Goal: Task Accomplishment & Management: Manage account settings

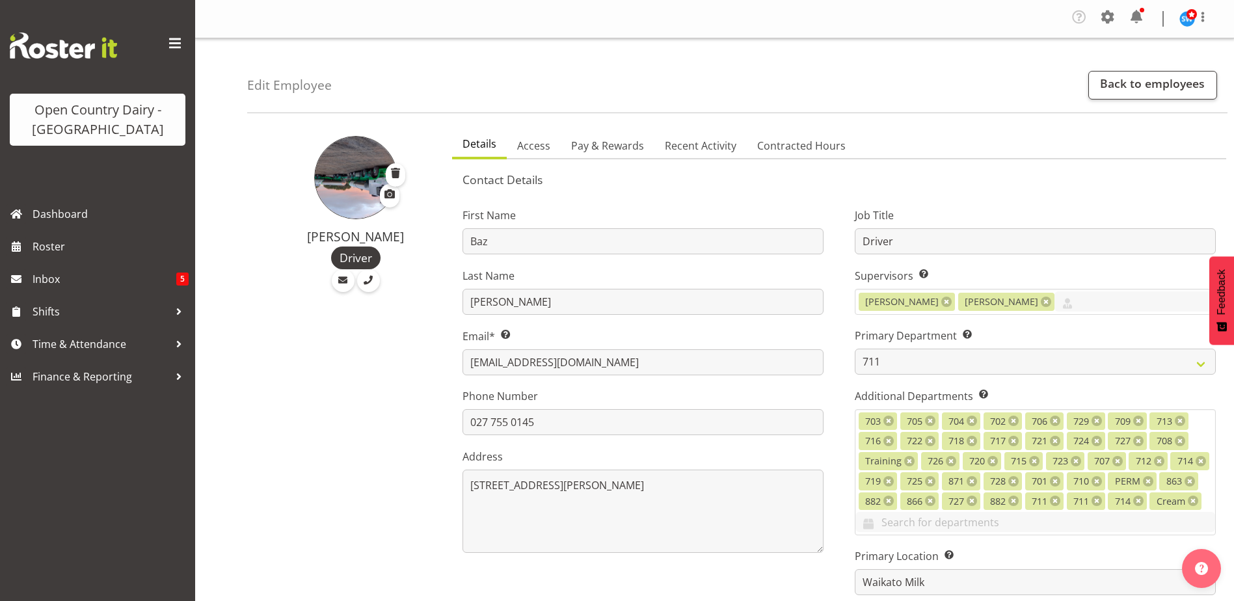
select select "832"
select select "1054"
select select "TimelineWeek"
click at [79, 345] on span "Time & Attendance" at bounding box center [101, 344] width 137 height 20
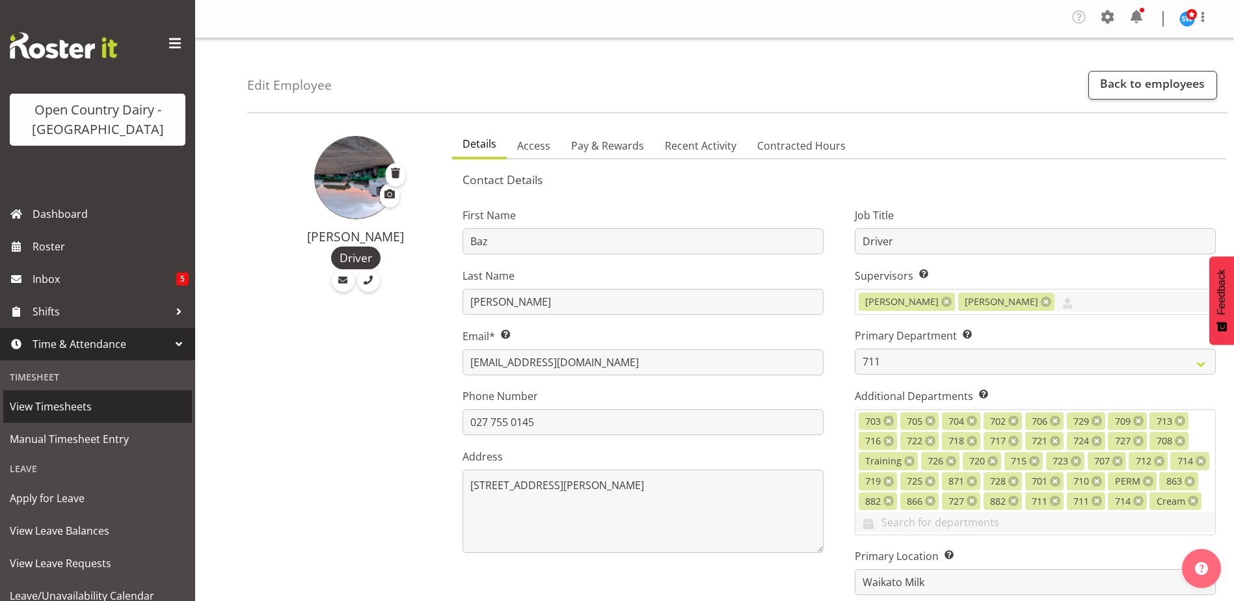
click at [62, 413] on span "View Timesheets" at bounding box center [98, 407] width 176 height 20
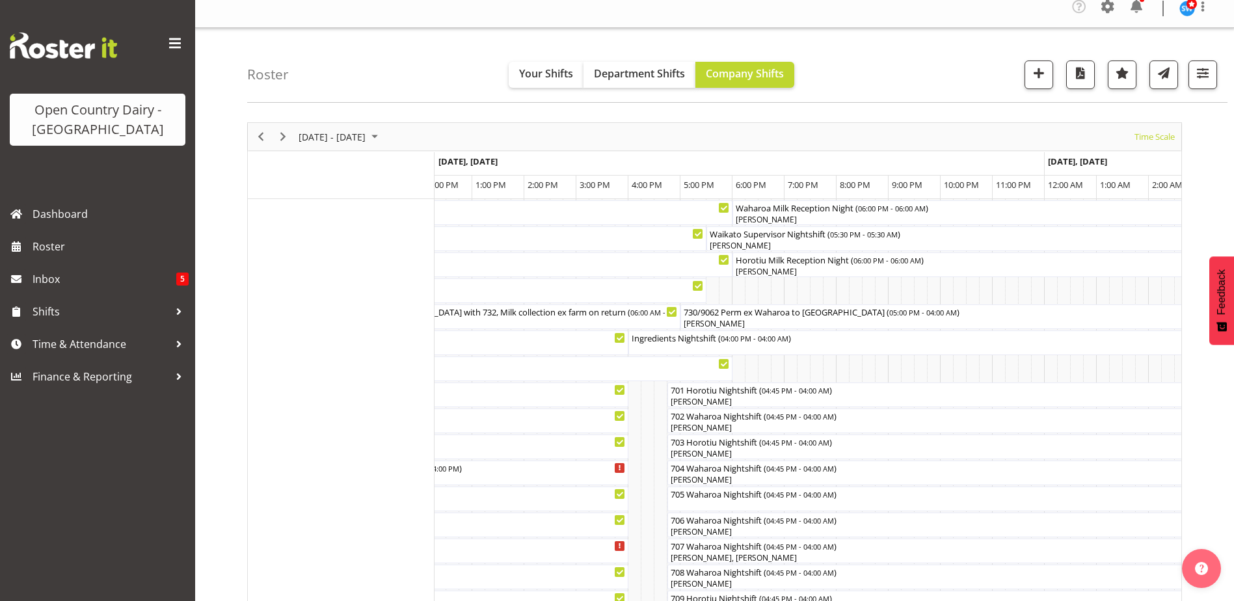
scroll to position [195, 0]
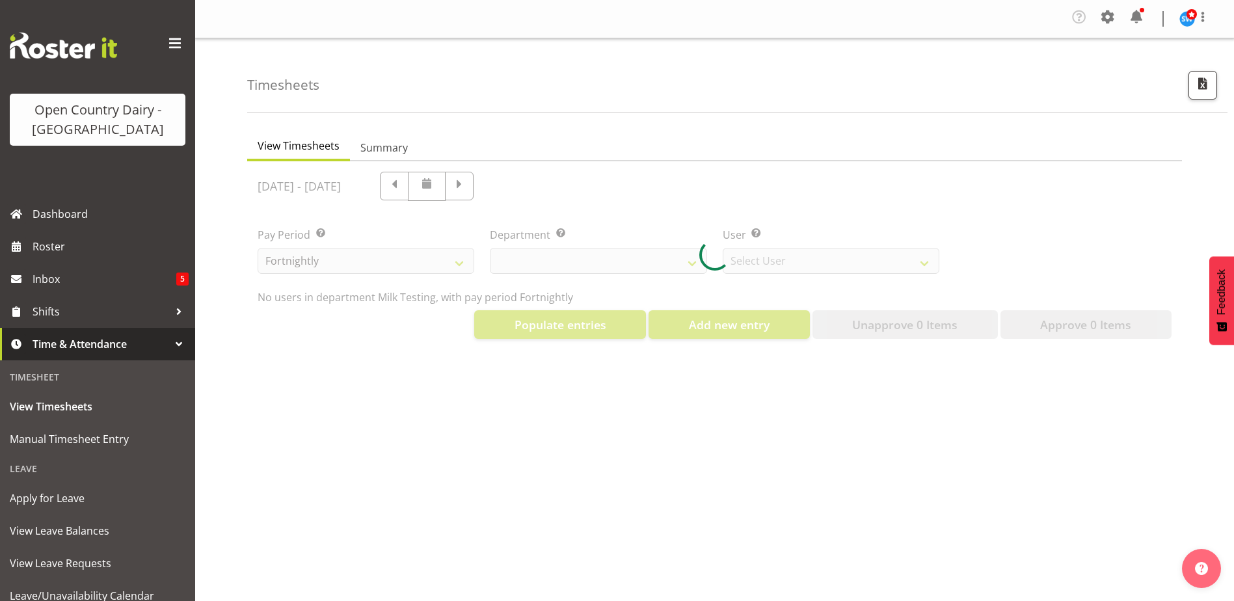
select select "733"
select select "7414"
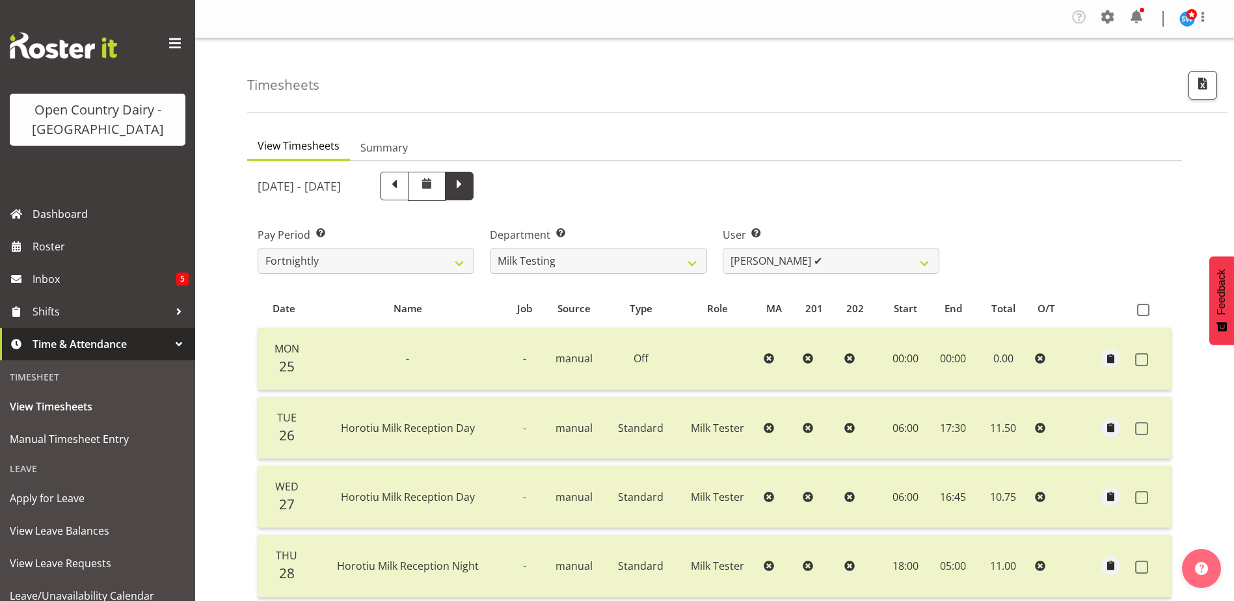
click at [473, 180] on span at bounding box center [459, 186] width 29 height 29
select select
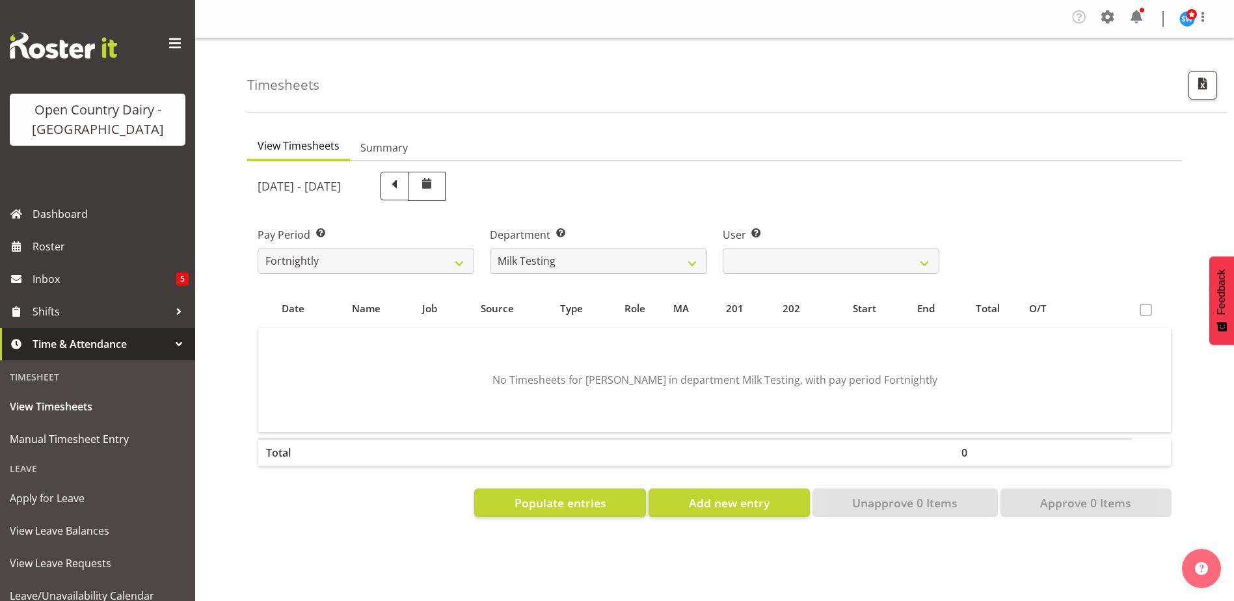
click at [693, 260] on div at bounding box center [714, 344] width 935 height 366
click at [692, 261] on select "701 702 703 704 705 706 707 708 709 710 711 712 713 714 715 716 717 718 719 720" at bounding box center [598, 261] width 217 height 26
select select "817"
click at [490, 248] on select "701 702 703 704 705 706 707 708 709 710 711 712 713 714 715 716 717 718 719 720" at bounding box center [598, 261] width 217 height 26
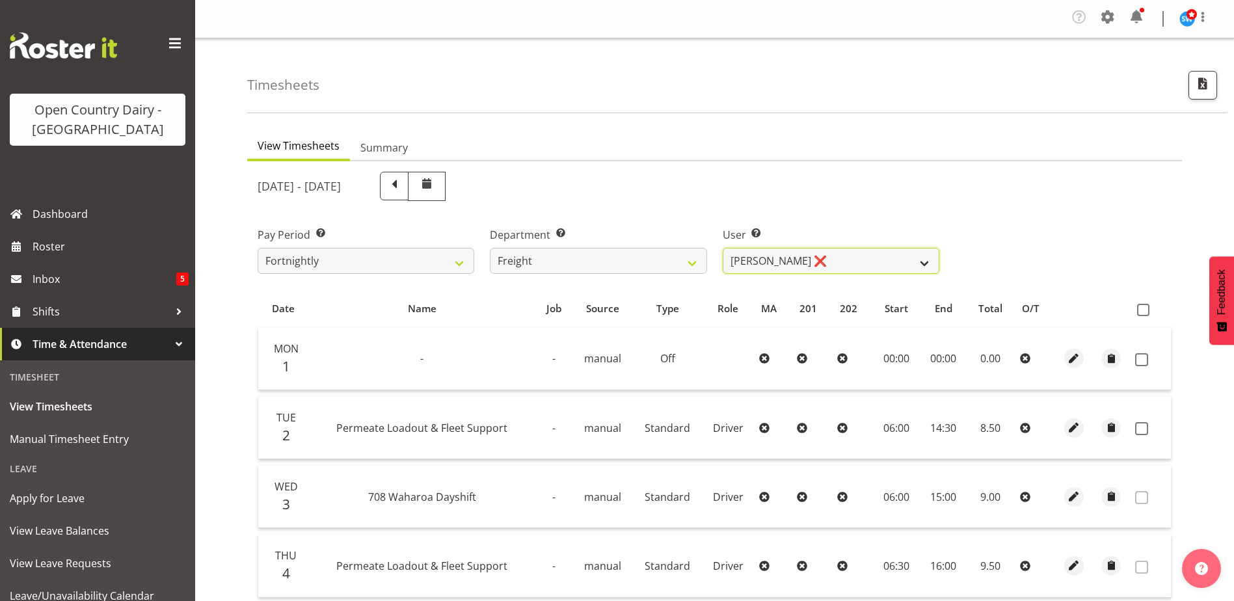
click at [823, 256] on select "Gavin Harvey ❌ Lalesh Kumar ❌" at bounding box center [831, 261] width 217 height 26
select select "8193"
click at [723, 248] on select "Gavin Harvey ❌ Lalesh Kumar ❌" at bounding box center [831, 261] width 217 height 26
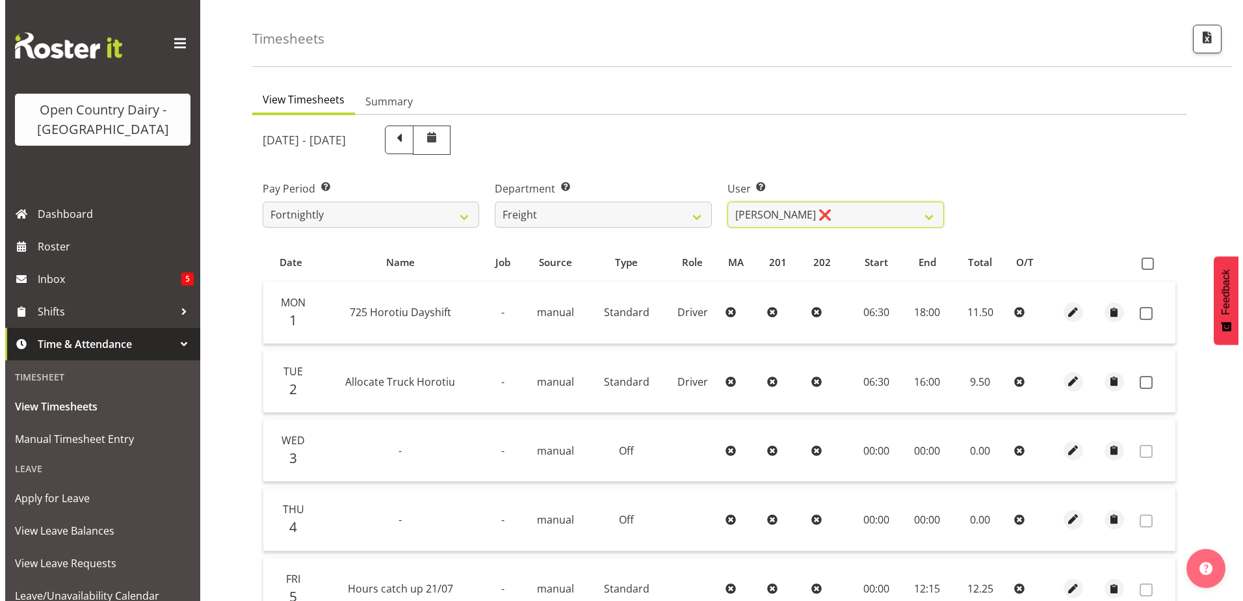
scroll to position [130, 0]
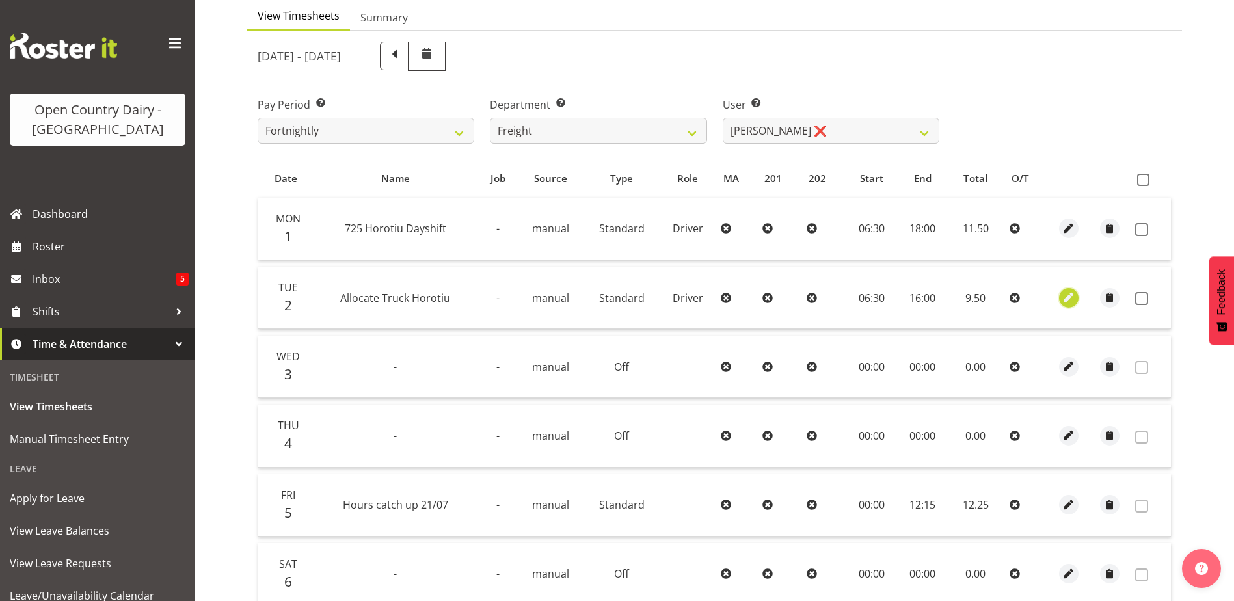
click at [1063, 306] on span "button" at bounding box center [1068, 297] width 15 height 21
select select "Standard"
select select "763"
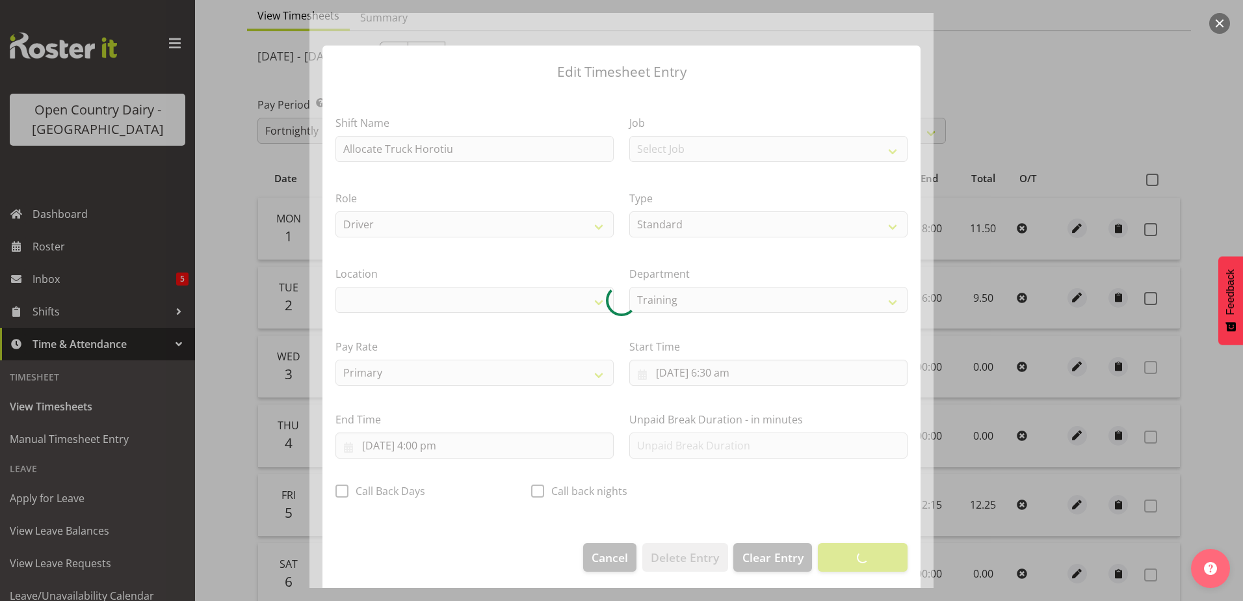
select select "1054"
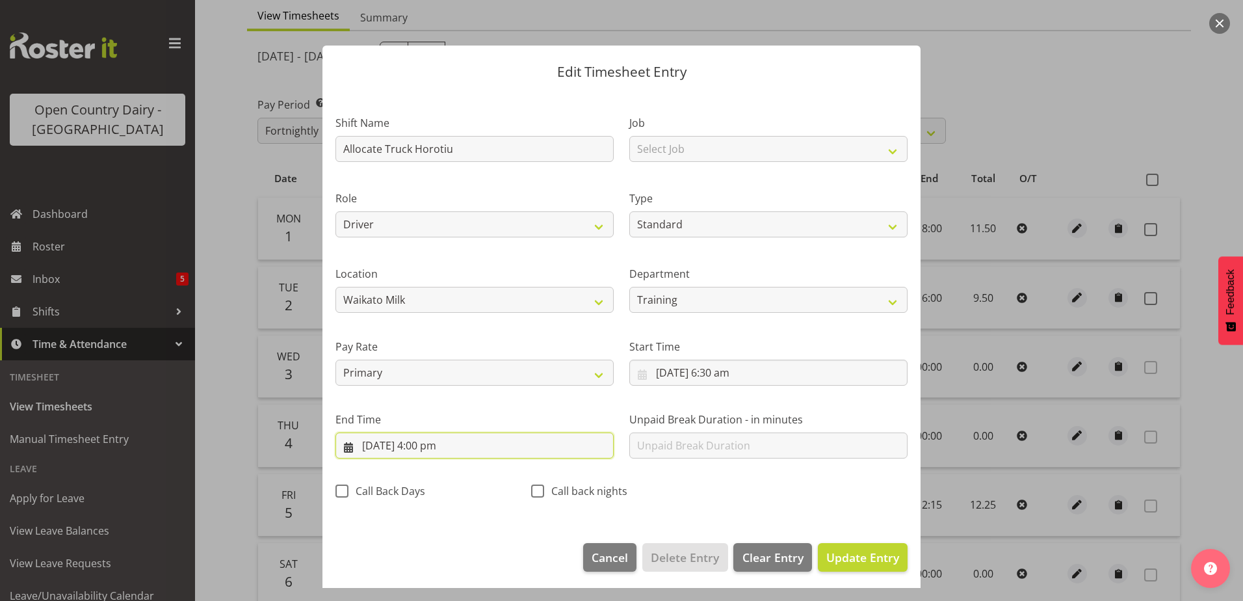
click at [433, 443] on input "2/09/2025, 4:00 pm" at bounding box center [475, 445] width 278 height 26
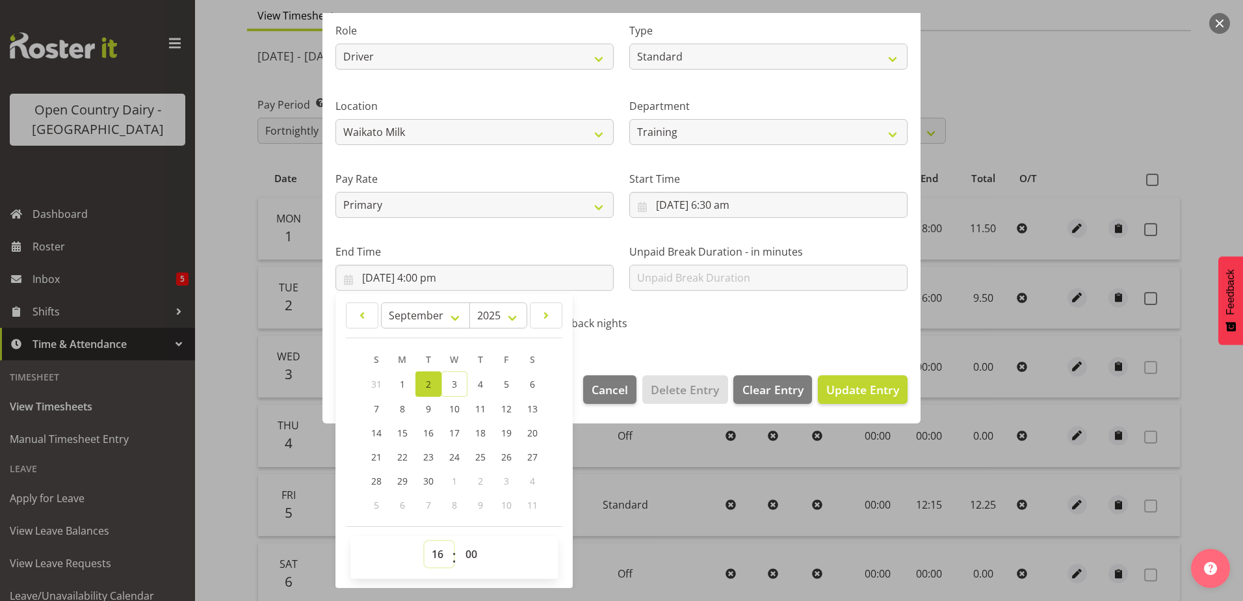
click at [438, 552] on select "00 01 02 03 04 05 06 07 08 09 10 11 12 13 14 15 16 17 18 19 20 21 22 23" at bounding box center [439, 554] width 29 height 26
select select "19"
click at [425, 541] on select "00 01 02 03 04 05 06 07 08 09 10 11 12 13 14 15 16 17 18 19 20 21 22 23" at bounding box center [439, 554] width 29 height 26
type input "2/09/2025, 7:00 pm"
click at [831, 386] on span "Update Entry" at bounding box center [863, 390] width 73 height 16
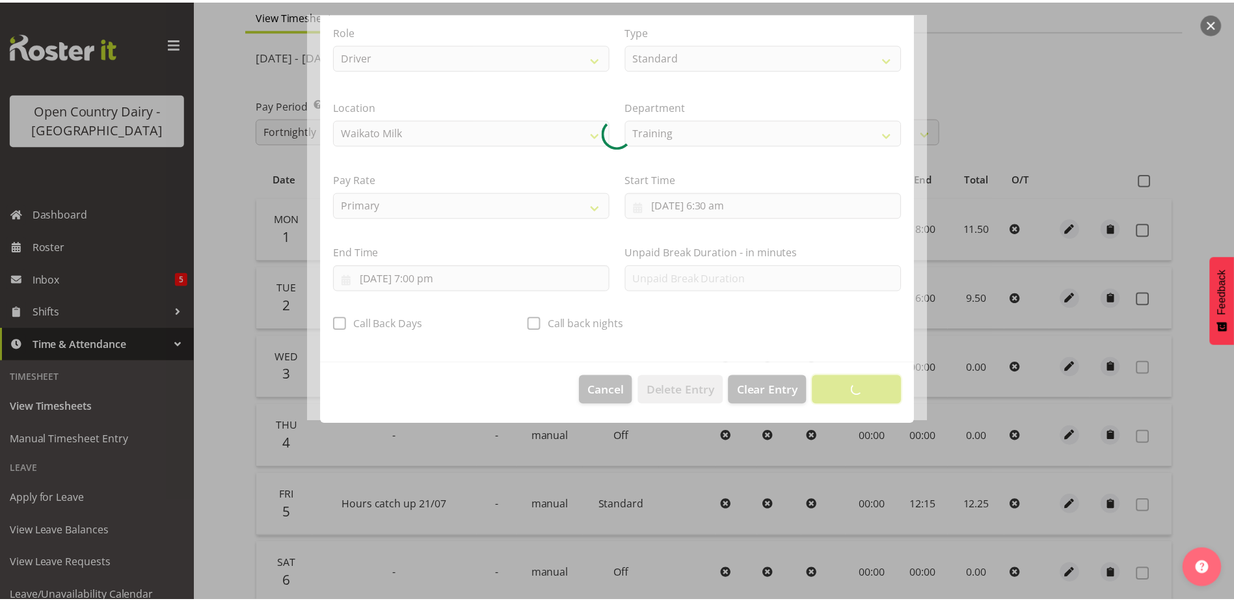
scroll to position [3, 0]
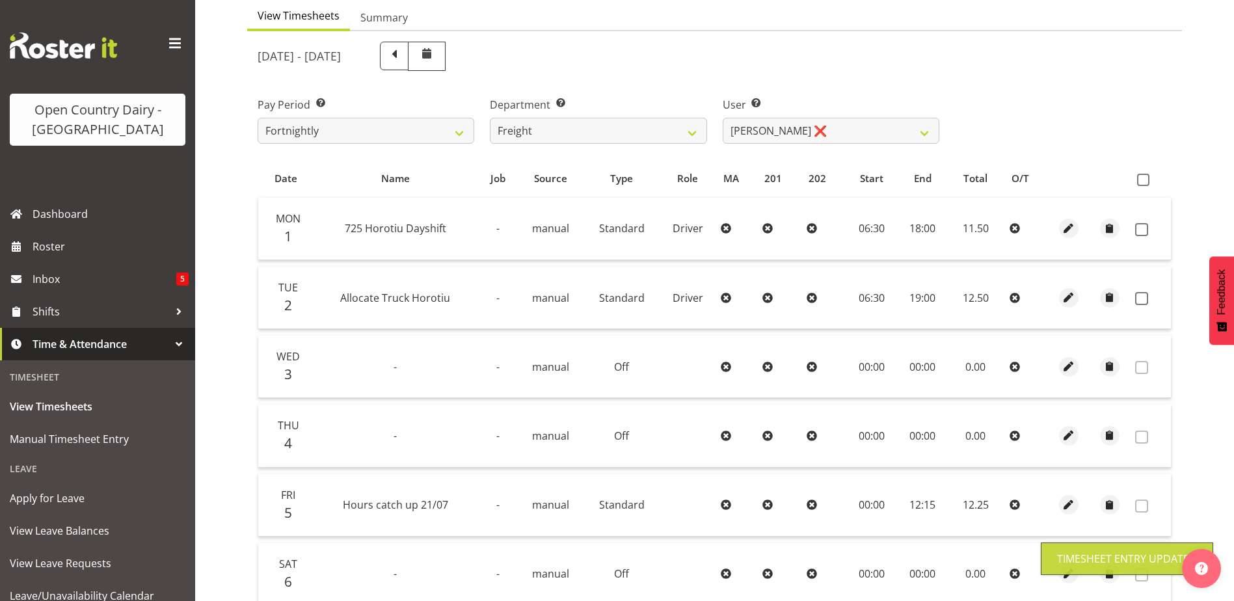
click at [1136, 181] on th at bounding box center [1150, 178] width 41 height 25
click at [1142, 179] on span at bounding box center [1143, 180] width 12 height 12
click at [1142, 179] on input "checkbox" at bounding box center [1141, 180] width 8 height 8
checkbox input "true"
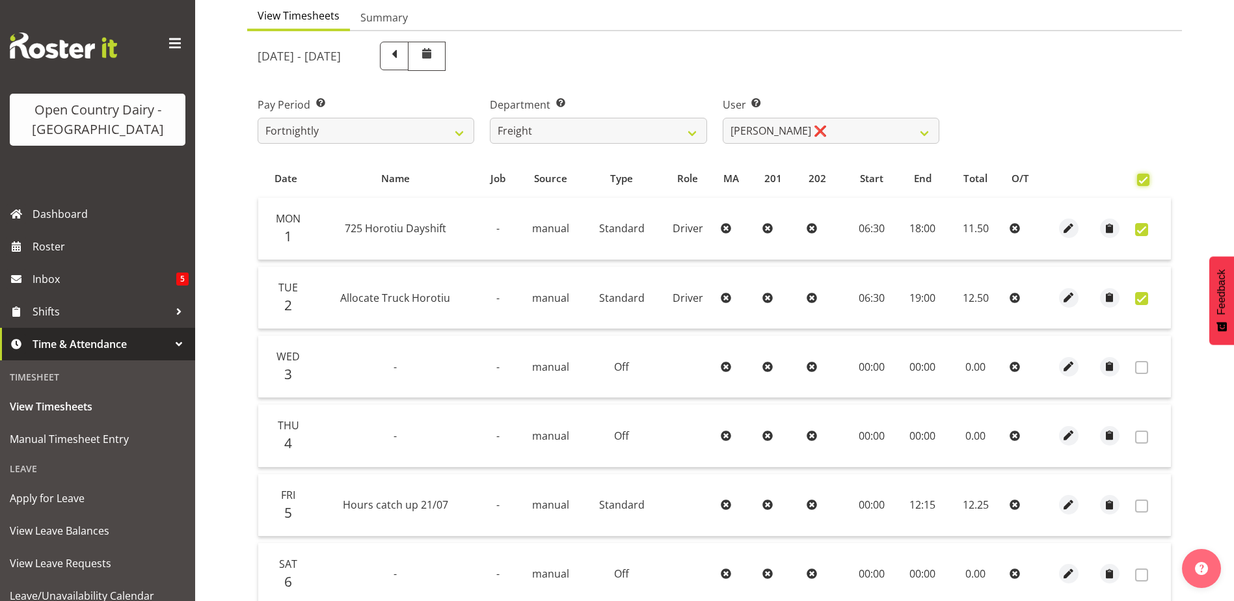
checkbox input "true"
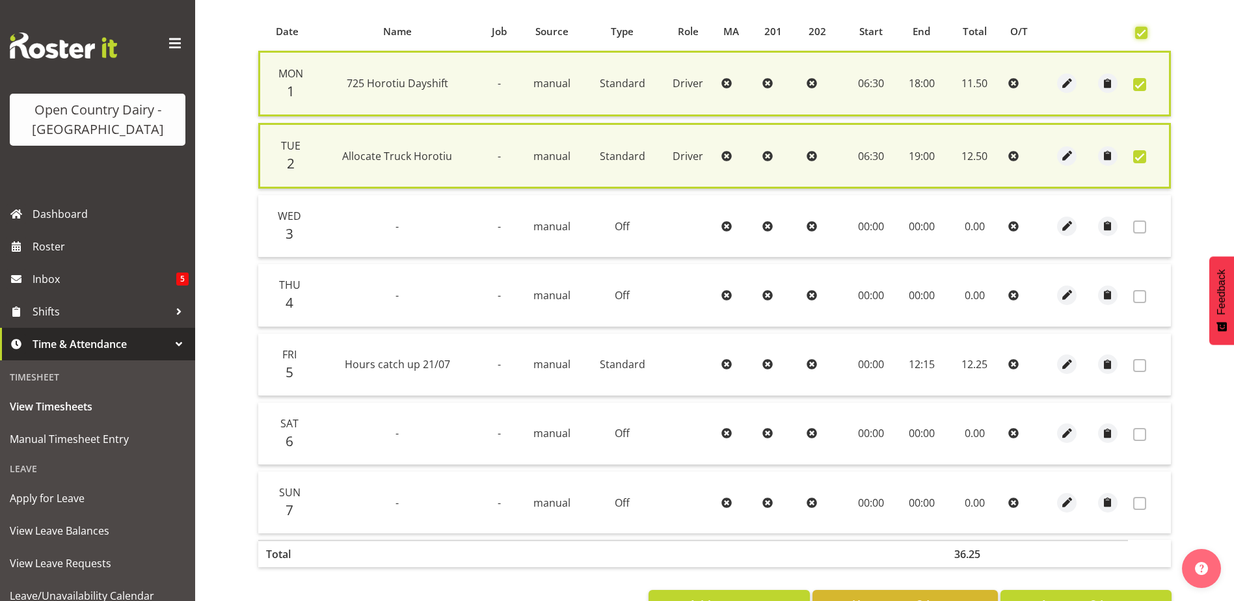
scroll to position [325, 0]
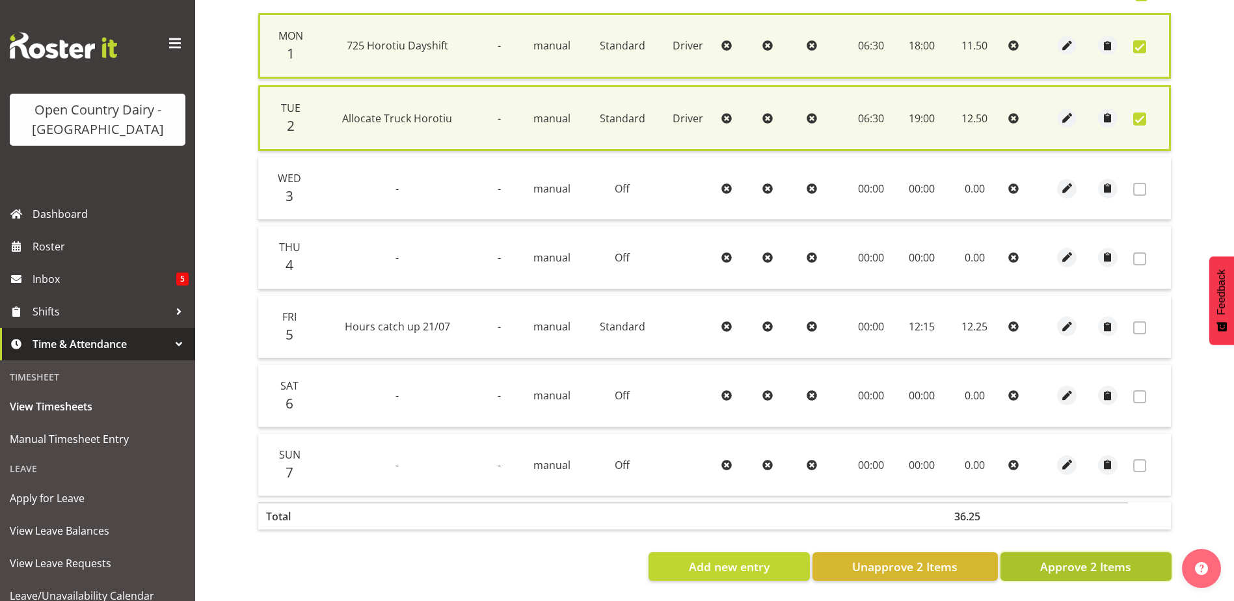
click at [1096, 552] on button "Approve 2 Items" at bounding box center [1085, 566] width 171 height 29
checkbox input "false"
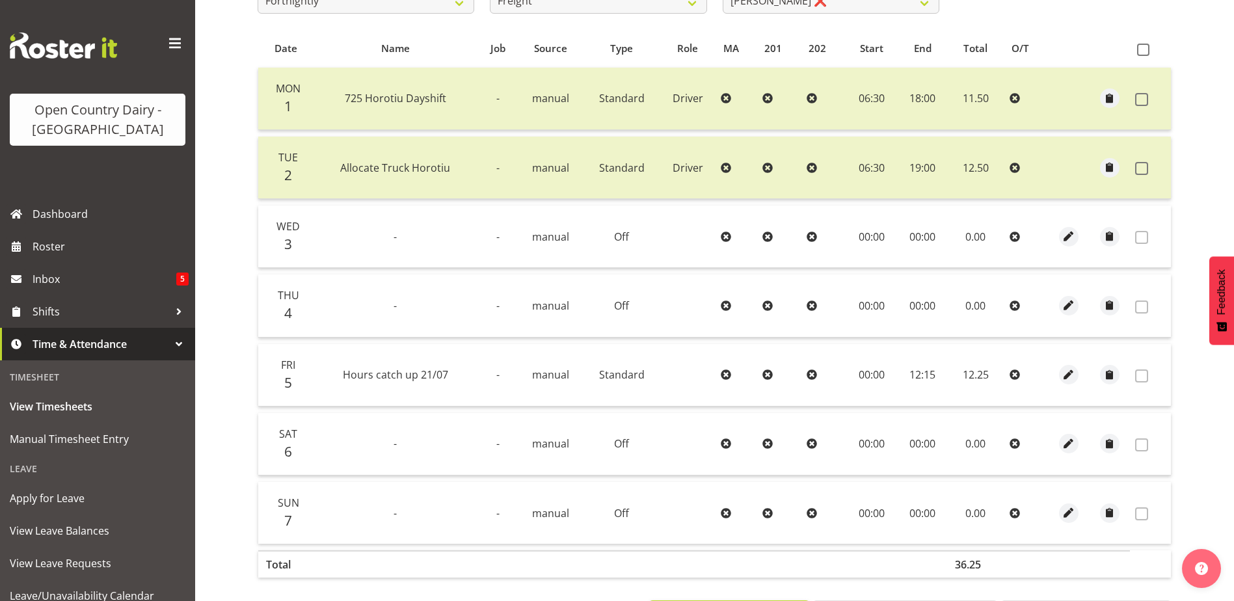
scroll to position [0, 0]
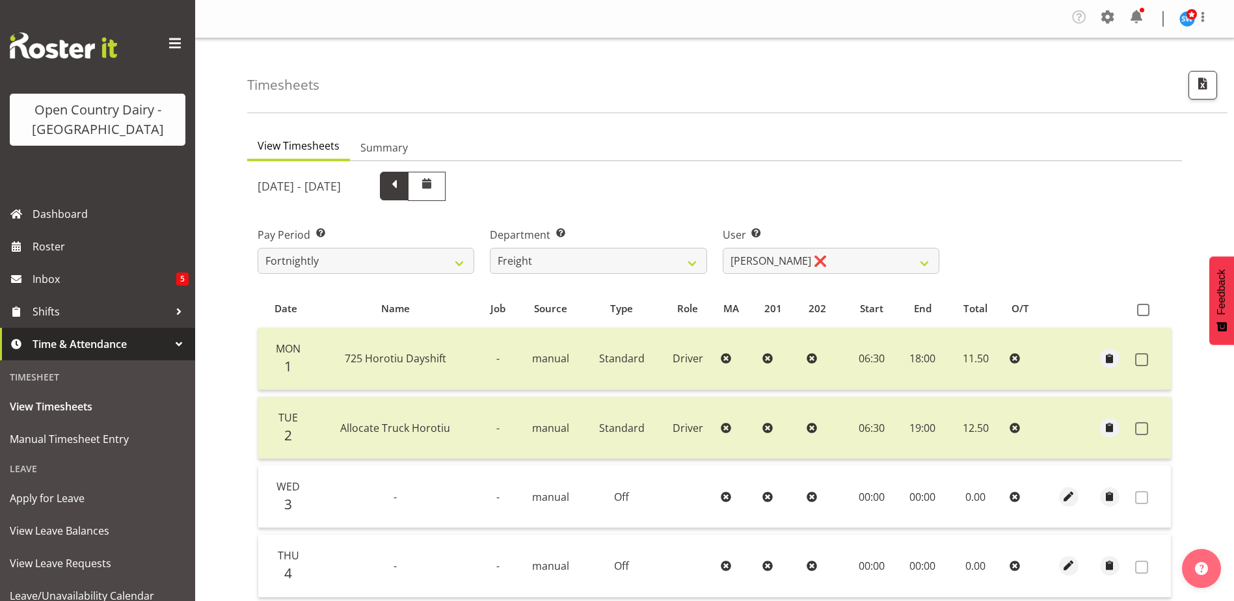
click at [403, 183] on span at bounding box center [394, 184] width 17 height 17
select select
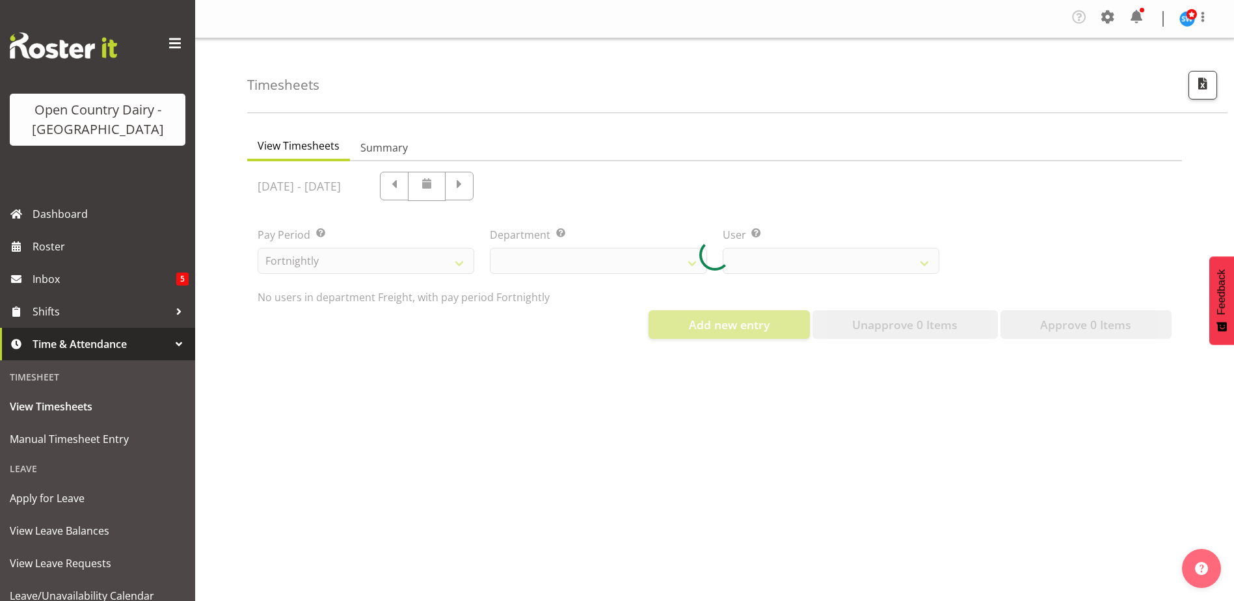
select select "817"
select select "8193"
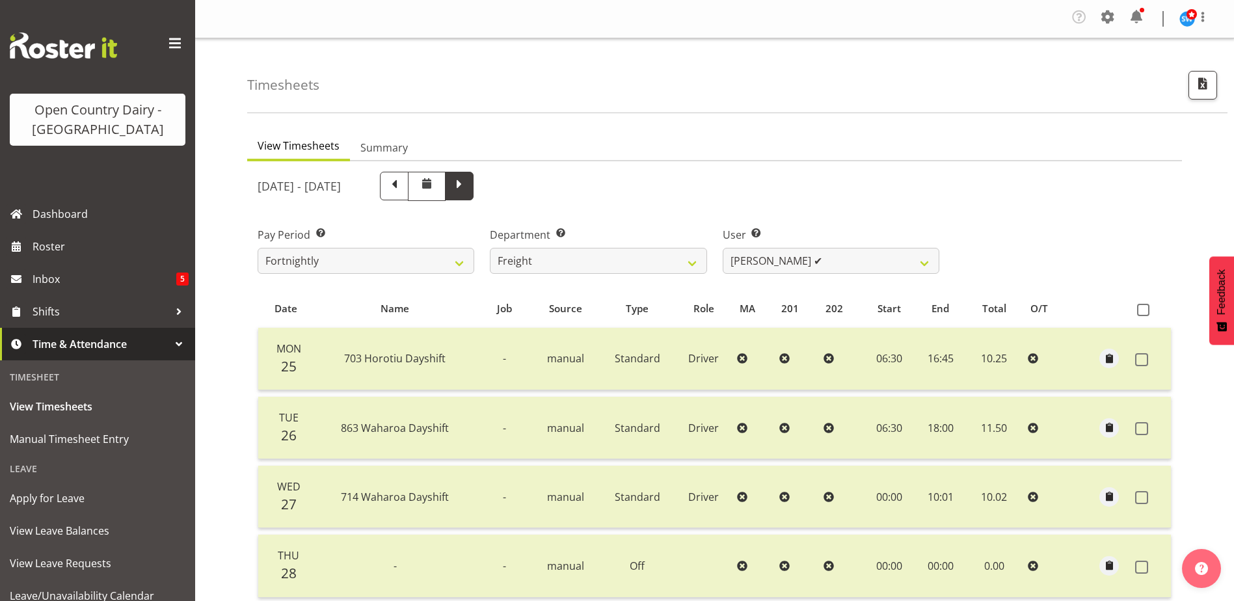
click at [473, 195] on span at bounding box center [459, 186] width 29 height 29
select select
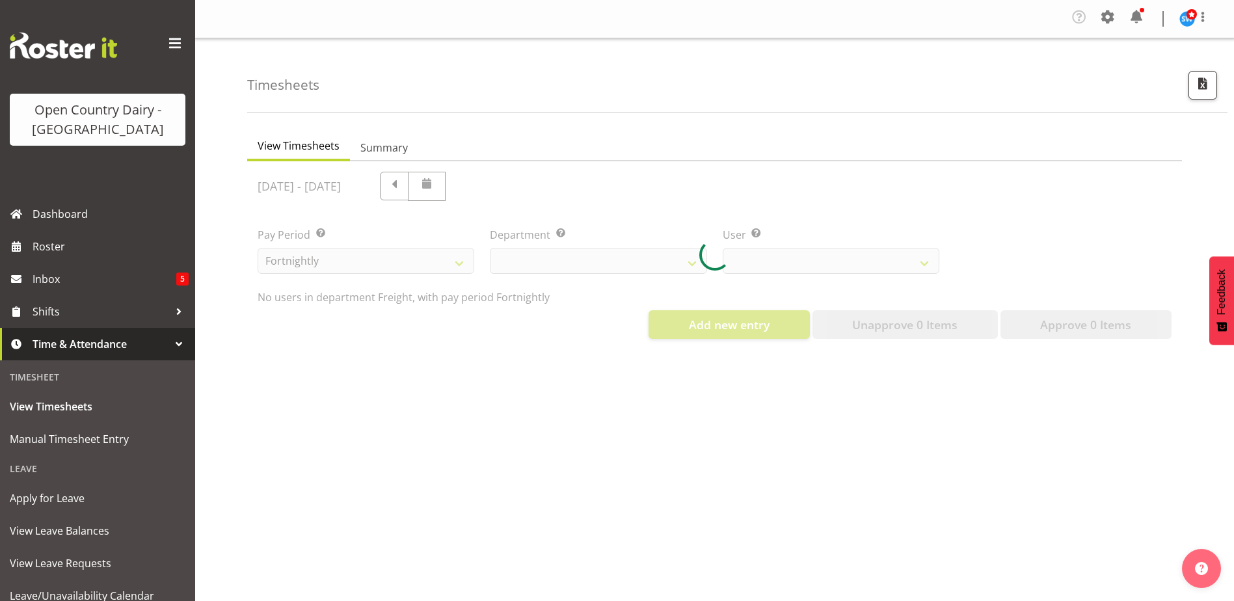
select select "817"
select select "8193"
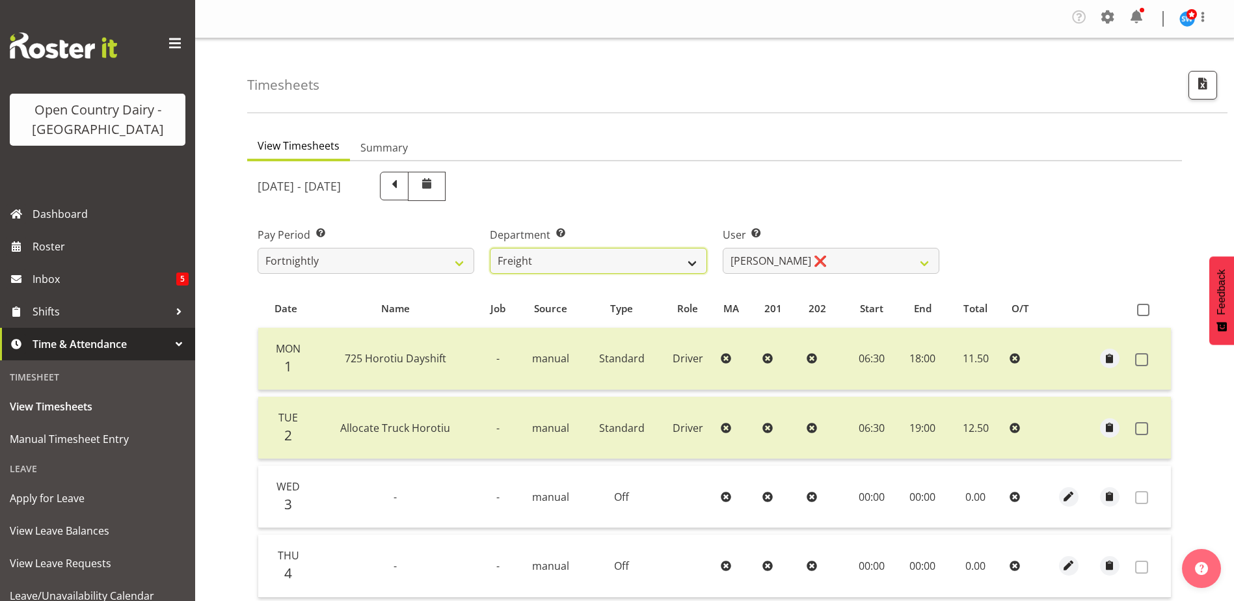
click at [627, 258] on select "701 702 703 704 705 706 707 708 709 710 711 712 713 714 715 716 717 718 719 720" at bounding box center [598, 261] width 217 height 26
select select "875"
click at [490, 248] on select "701 702 703 704 705 706 707 708 709 710 711 712 713 714 715 716 717 718 719 720" at bounding box center [598, 261] width 217 height 26
select select "10971"
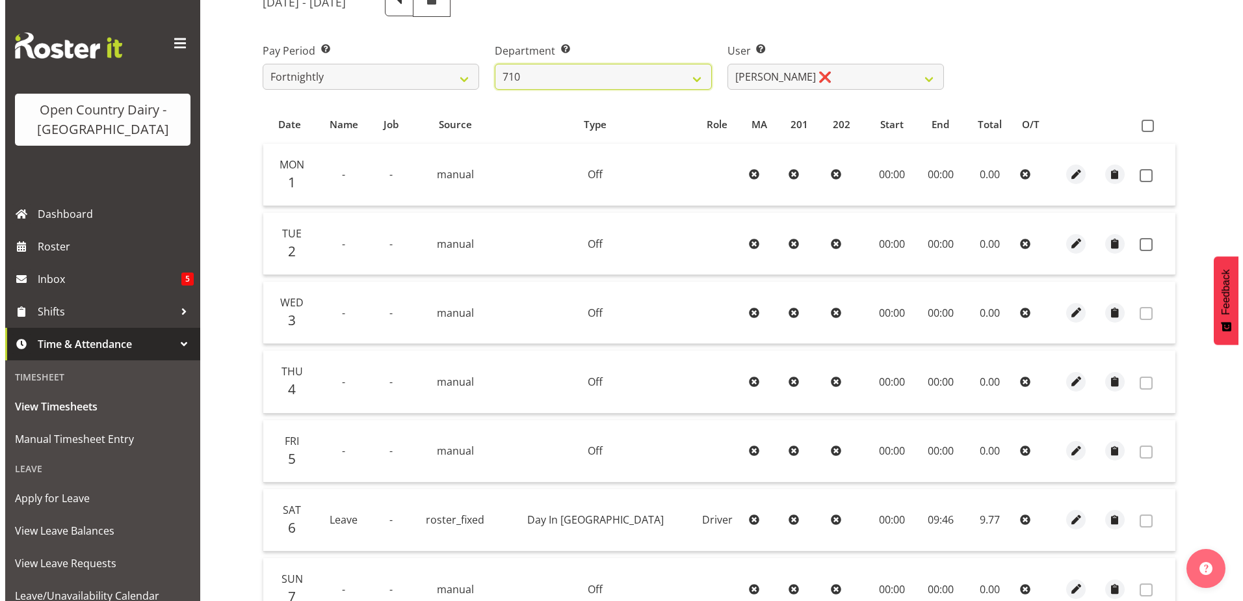
scroll to position [195, 0]
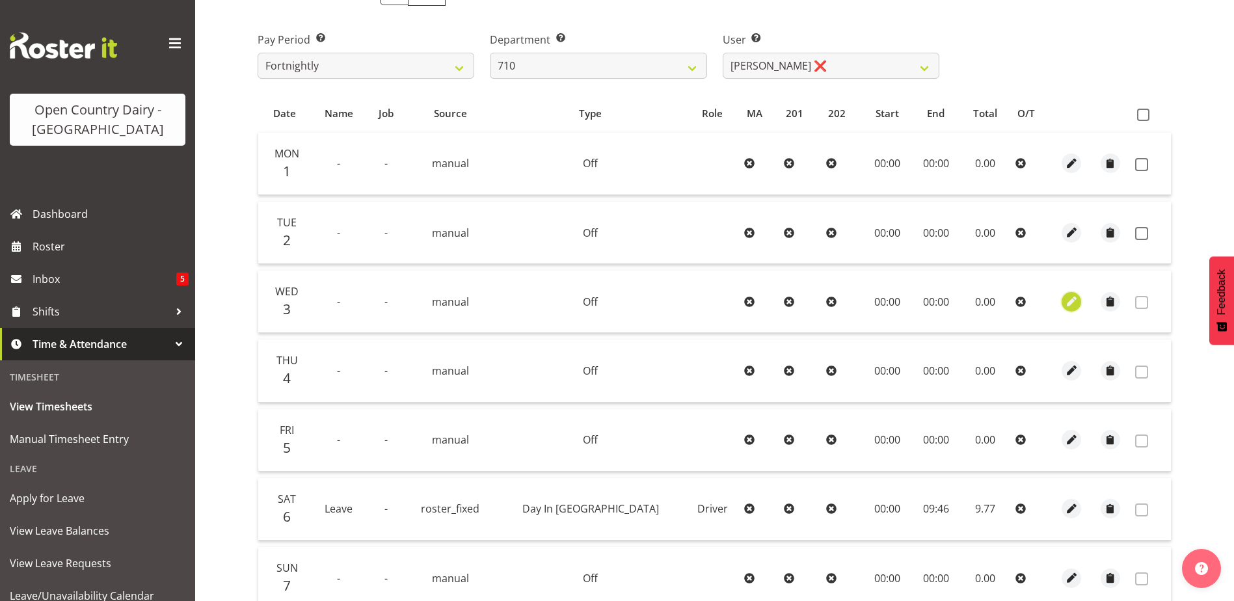
click at [1064, 300] on span "button" at bounding box center [1071, 301] width 15 height 15
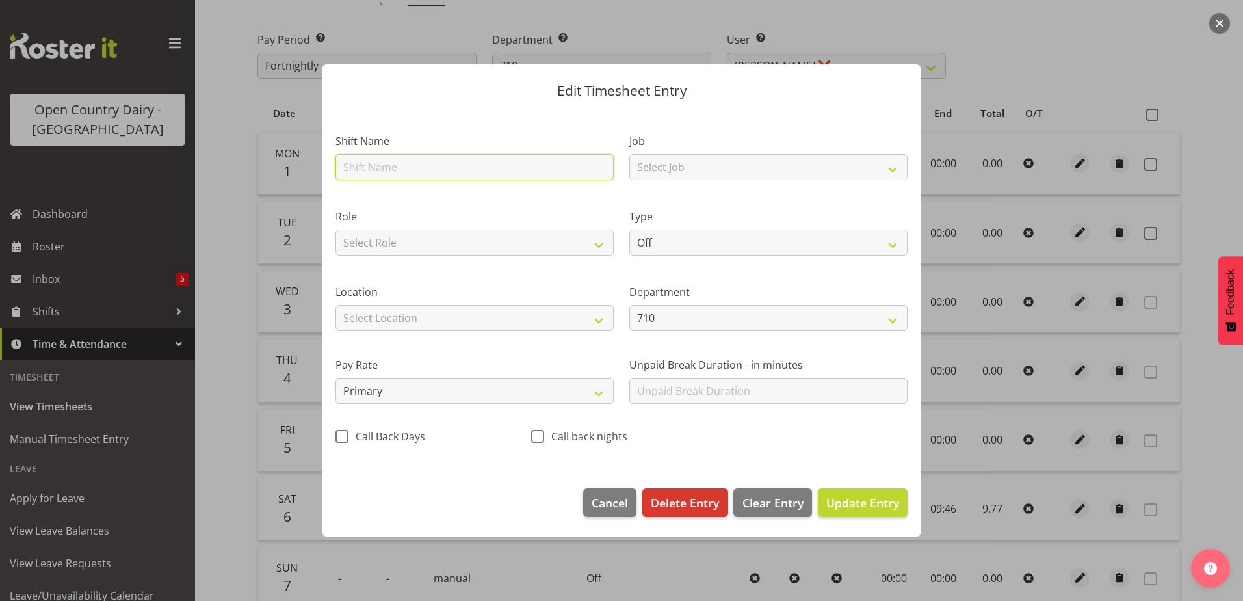
click at [430, 172] on input "text" at bounding box center [475, 167] width 278 height 26
type input "710 Horotiu Dayshift"
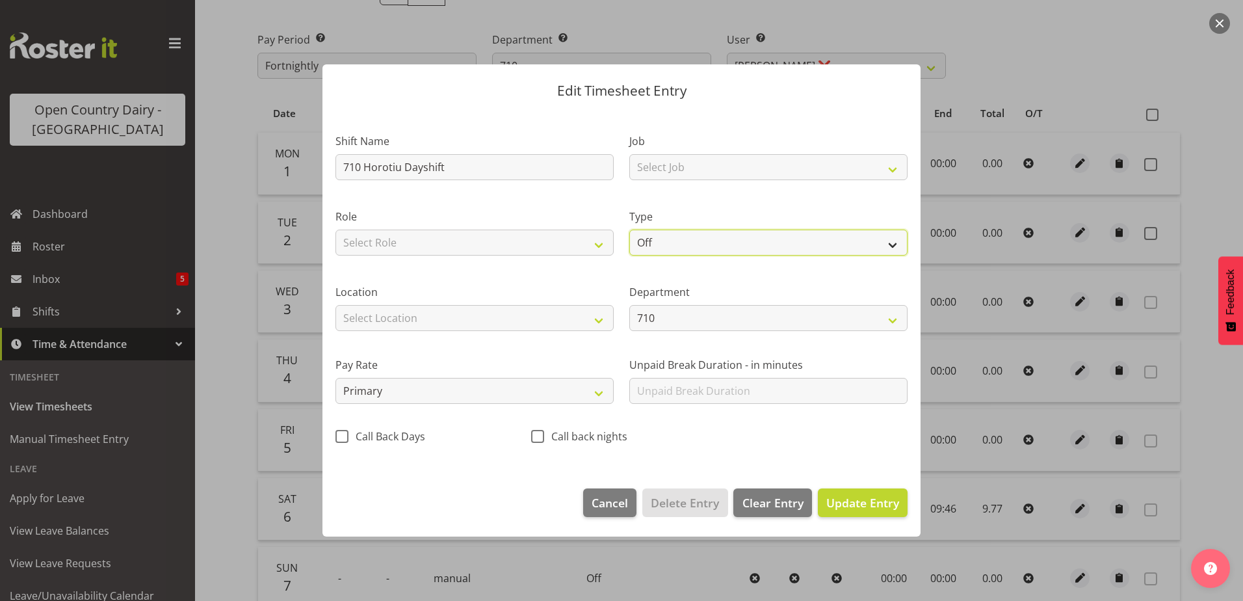
click at [702, 241] on select "Off Standard Public Holiday Public Holiday (Worked) Day In Lieu Annual Leave Si…" at bounding box center [769, 243] width 278 height 26
select select "Standard"
click at [630, 230] on select "Off Standard Public Holiday Public Holiday (Worked) Day In Lieu Annual Leave Si…" at bounding box center [769, 243] width 278 height 26
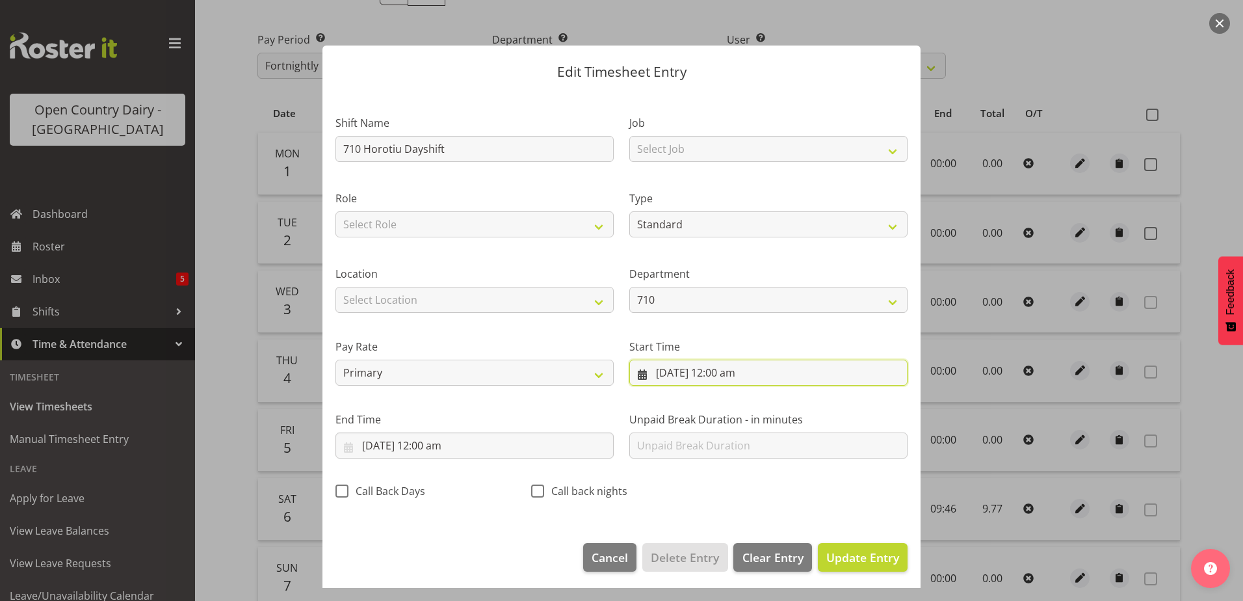
click at [688, 373] on input "3/09/2025, 12:00 am" at bounding box center [769, 373] width 278 height 26
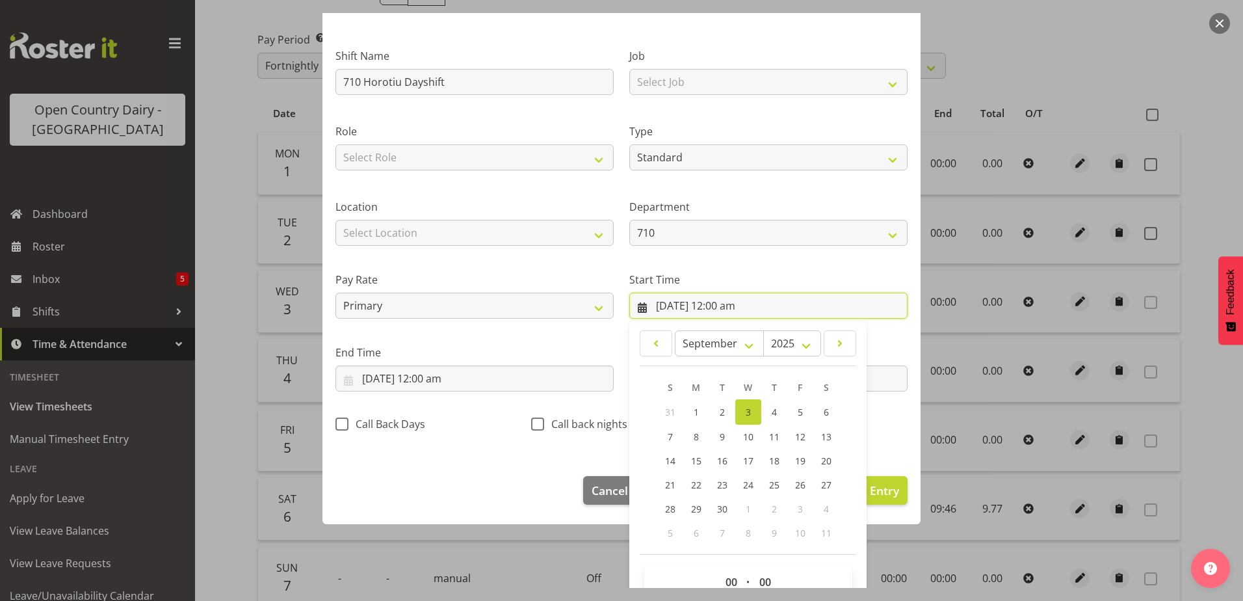
scroll to position [95, 0]
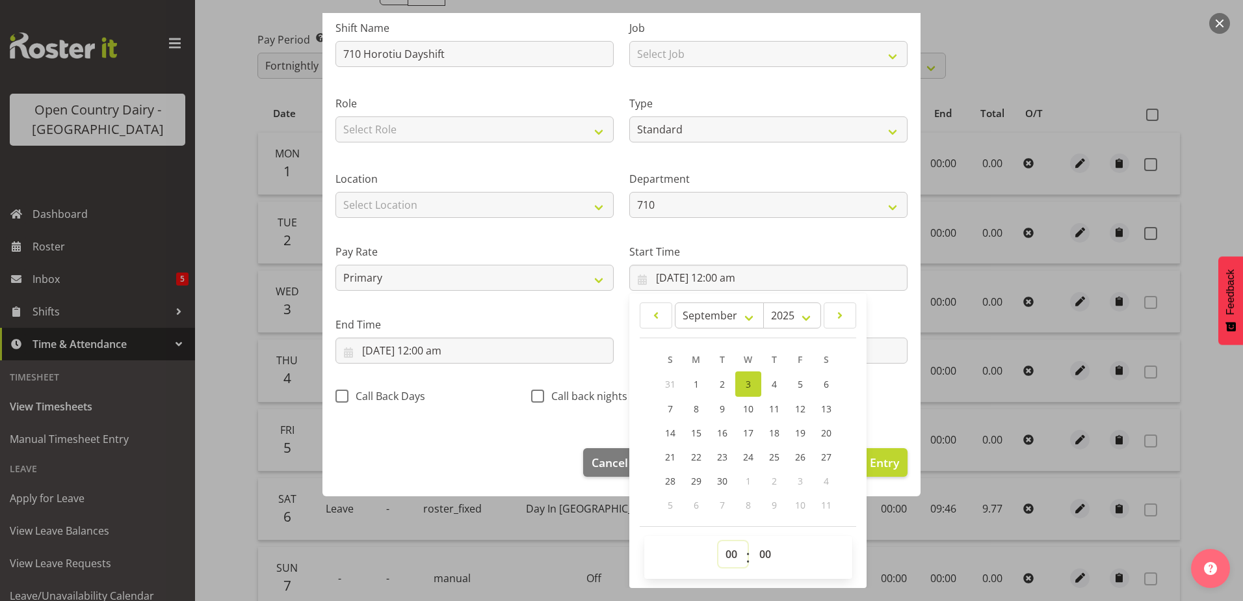
click at [730, 555] on select "00 01 02 03 04 05 06 07 08 09 10 11 12 13 14 15 16 17 18 19 20 21 22 23" at bounding box center [733, 554] width 29 height 26
select select "6"
click at [719, 541] on select "00 01 02 03 04 05 06 07 08 09 10 11 12 13 14 15 16 17 18 19 20 21 22 23" at bounding box center [733, 554] width 29 height 26
type input "3/09/2025, 6:00 am"
click at [757, 548] on select "00 01 02 03 04 05 06 07 08 09 10 11 12 13 14 15 16 17 18 19 20 21 22 23 24 25 2…" at bounding box center [766, 554] width 29 height 26
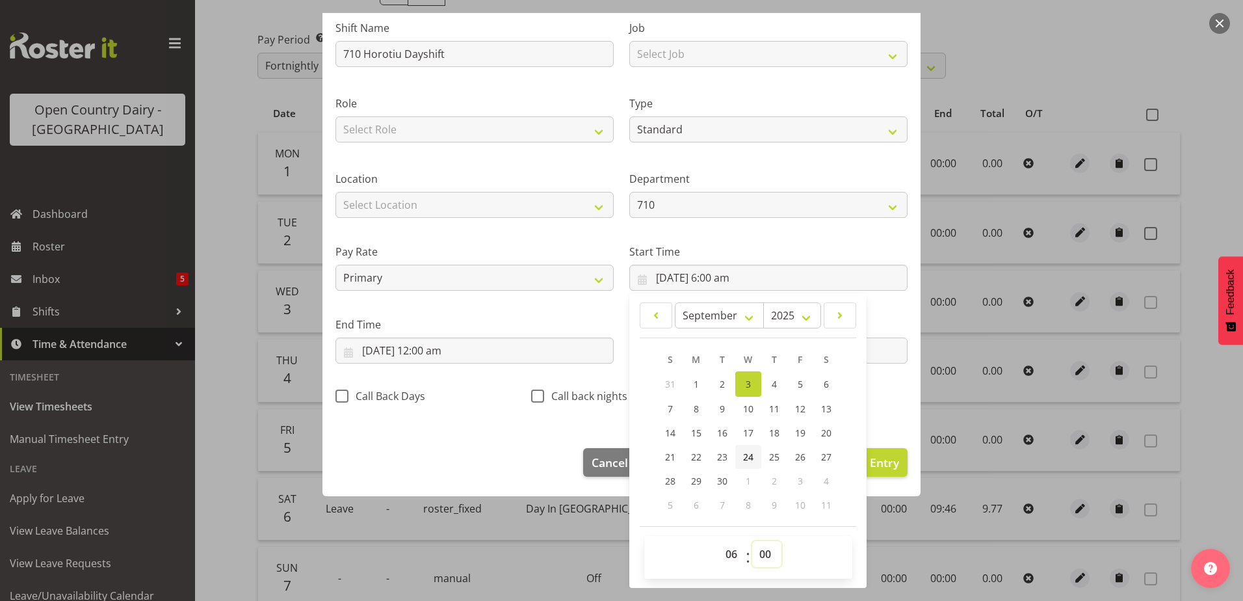
select select "30"
click at [752, 541] on select "00 01 02 03 04 05 06 07 08 09 10 11 12 13 14 15 16 17 18 19 20 21 22 23 24 25 2…" at bounding box center [766, 554] width 29 height 26
type input "3/09/2025, 6:30 am"
click at [468, 352] on input "3/09/2025, 12:00 am" at bounding box center [475, 351] width 278 height 26
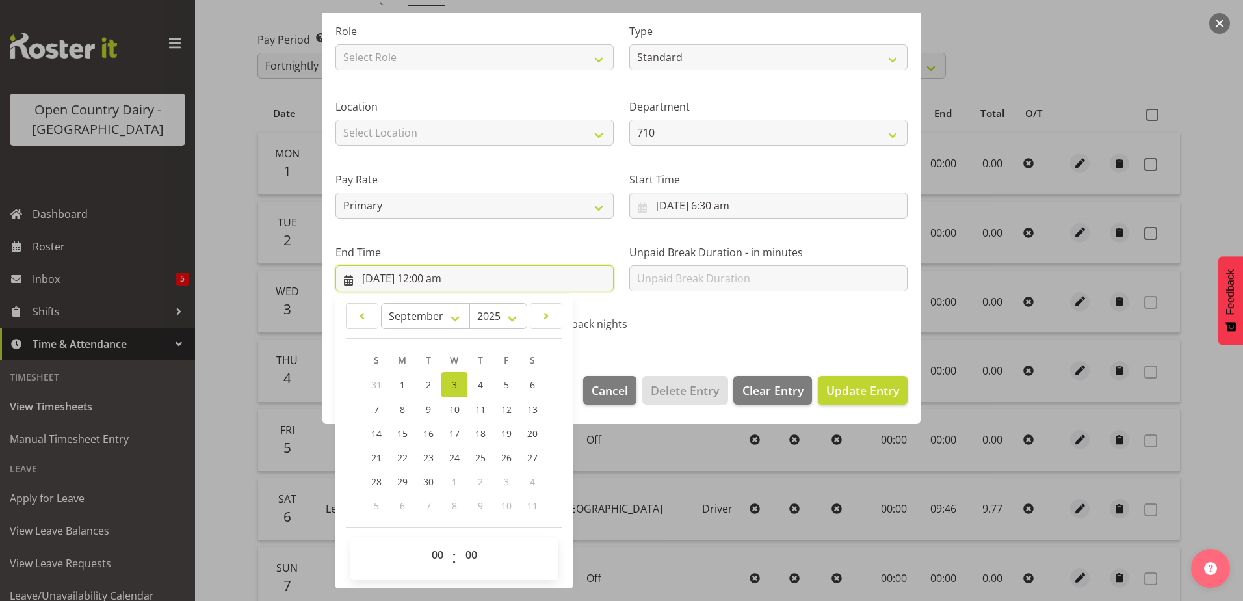
scroll to position [168, 0]
drag, startPoint x: 444, startPoint y: 557, endPoint x: 444, endPoint y: 548, distance: 8.5
click at [444, 557] on select "00 01 02 03 04 05 06 07 08 09 10 11 12 13 14 15 16 17 18 19 20 21 22 23" at bounding box center [439, 554] width 29 height 26
select select "16"
click at [425, 541] on select "00 01 02 03 04 05 06 07 08 09 10 11 12 13 14 15 16 17 18 19 20 21 22 23" at bounding box center [439, 554] width 29 height 26
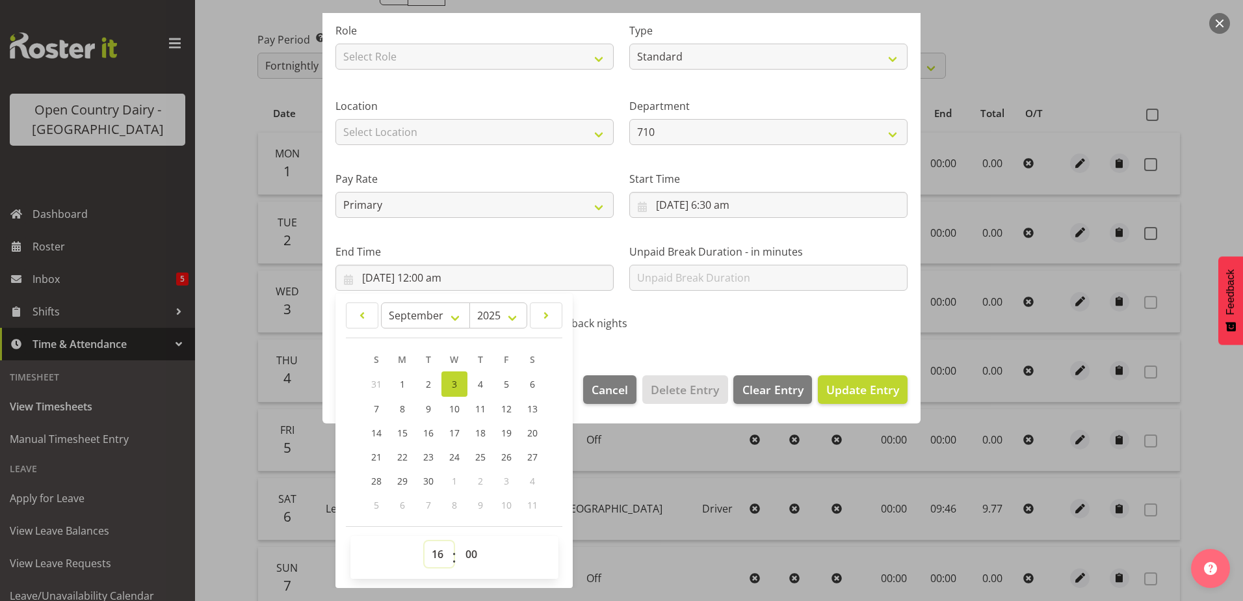
type input "3/09/2025, 4:00 pm"
click at [463, 550] on select "00 01 02 03 04 05 06 07 08 09 10 11 12 13 14 15 16 17 18 19 20 21 22 23 24 25 2…" at bounding box center [473, 554] width 29 height 26
select select "30"
click at [459, 541] on select "00 01 02 03 04 05 06 07 08 09 10 11 12 13 14 15 16 17 18 19 20 21 22 23 24 25 2…" at bounding box center [473, 554] width 29 height 26
type input "3/09/2025, 4:30 pm"
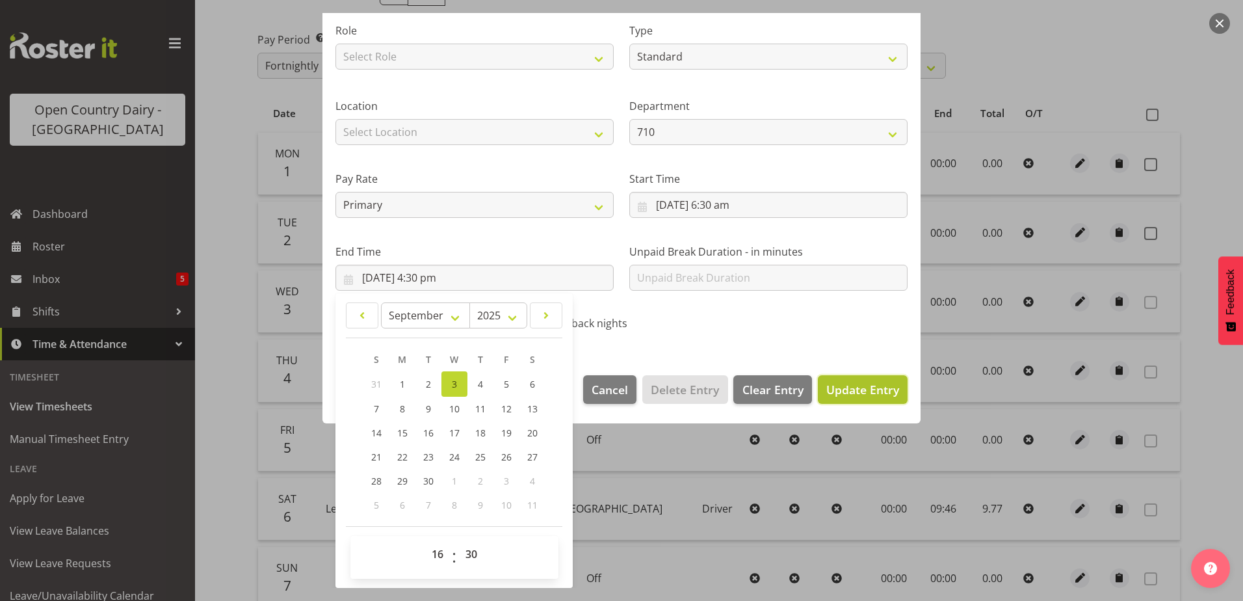
click at [827, 390] on span "Update Entry" at bounding box center [863, 390] width 73 height 16
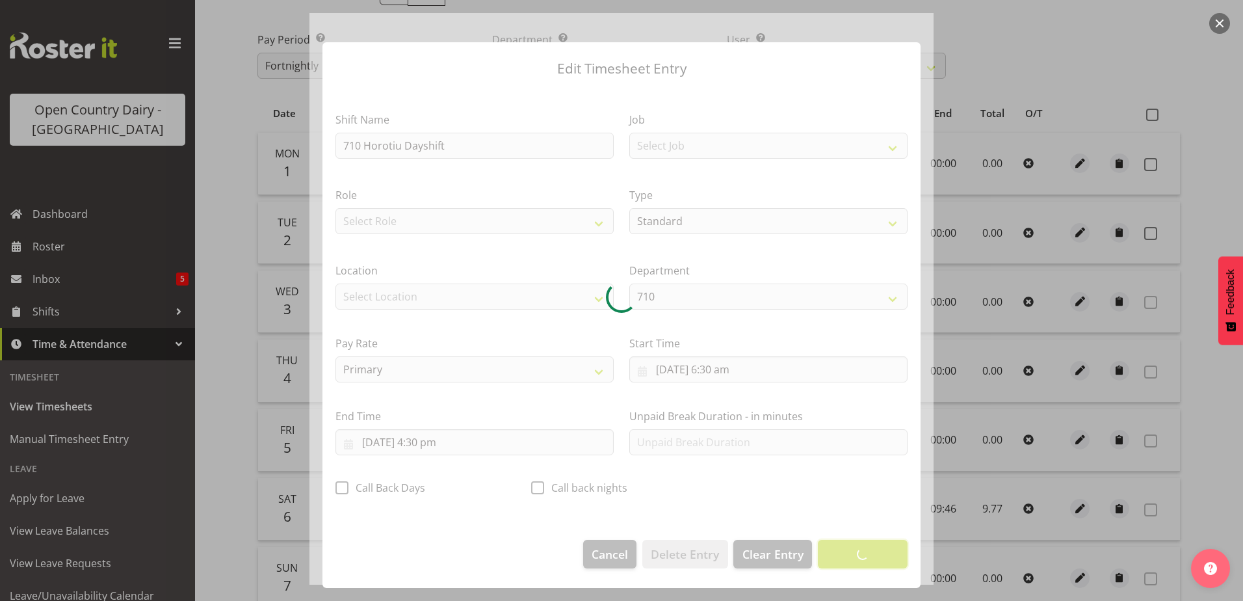
scroll to position [3, 0]
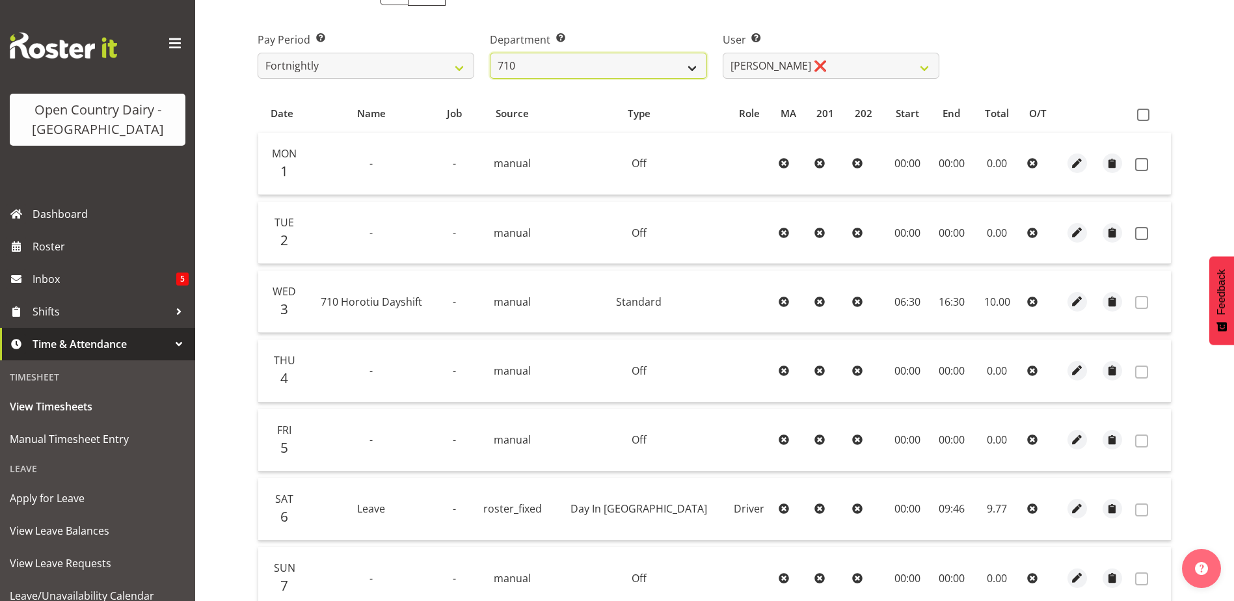
click at [637, 60] on select "701 702 703 704 705 706 707 708 709 710 711 712 713 714 715 716 717 718 719 720" at bounding box center [598, 66] width 217 height 26
select select "817"
click at [490, 53] on select "701 702 703 704 705 706 707 708 709 710 711 712 713 714 715 716 717 718 719 720" at bounding box center [598, 66] width 217 height 26
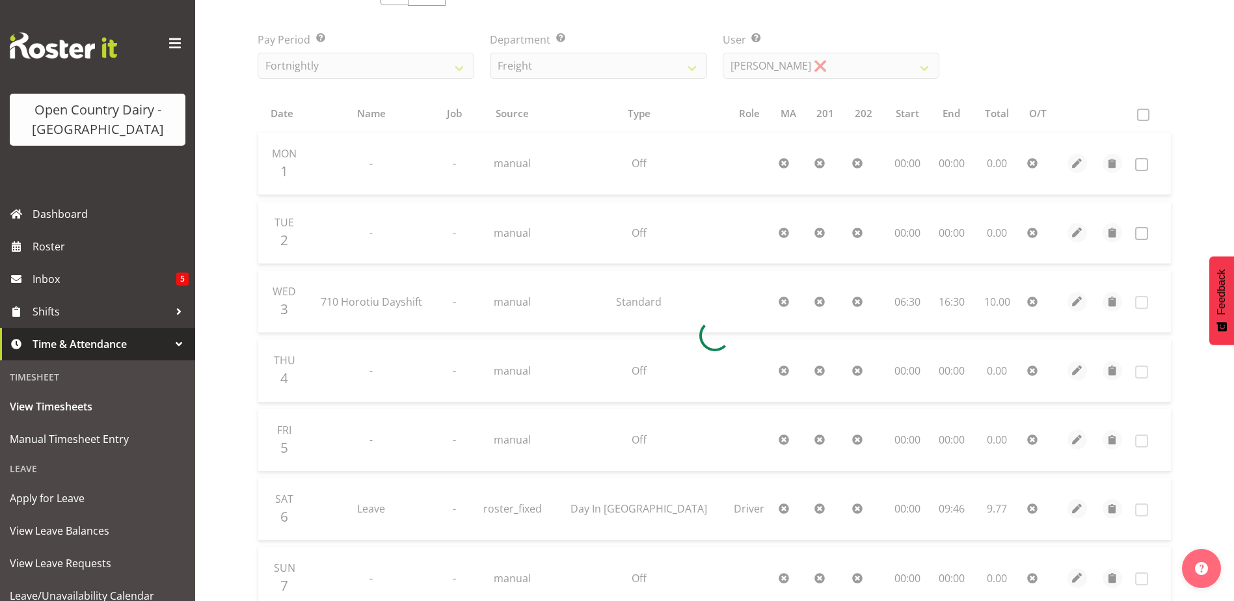
click at [765, 69] on div at bounding box center [714, 335] width 935 height 738
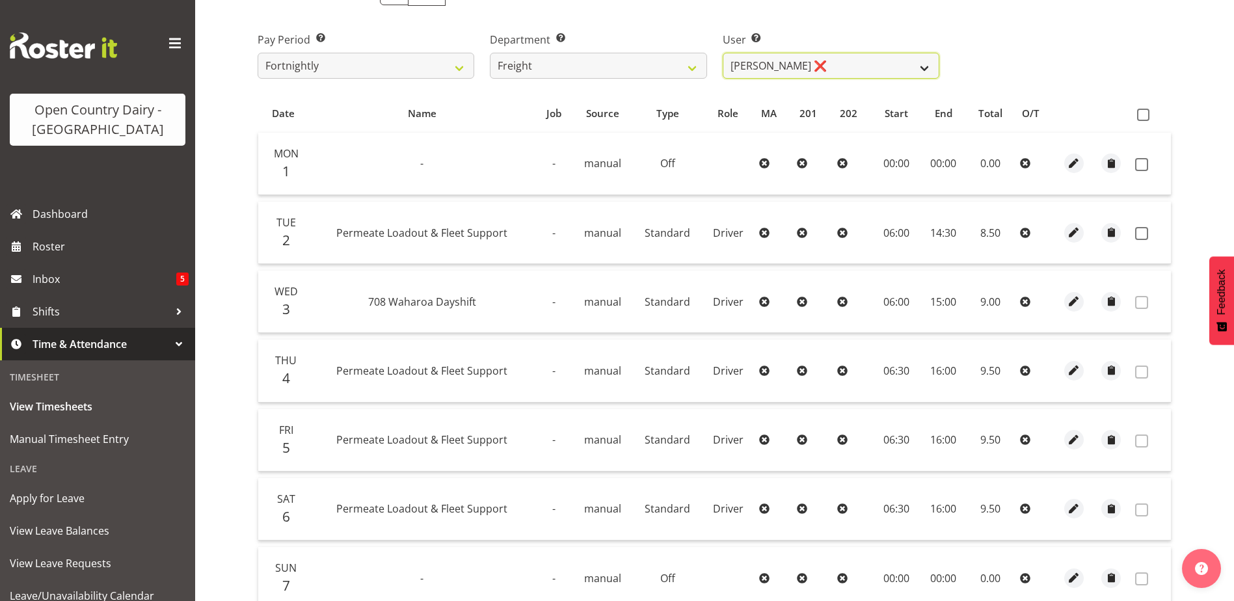
click at [765, 61] on select "Gavin Harvey ❌ Lalesh Kumar ❌" at bounding box center [831, 66] width 217 height 26
select select "8193"
click at [723, 53] on select "Gavin Harvey ❌ Lalesh Kumar ❌" at bounding box center [831, 66] width 217 height 26
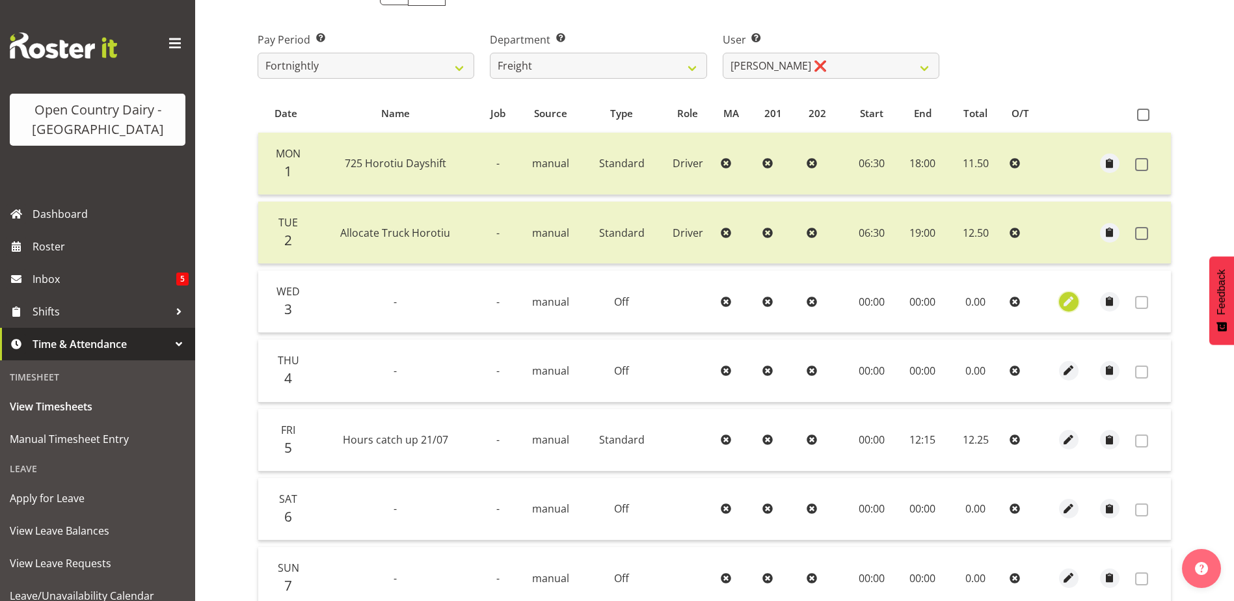
click at [1069, 307] on span "button" at bounding box center [1068, 301] width 15 height 15
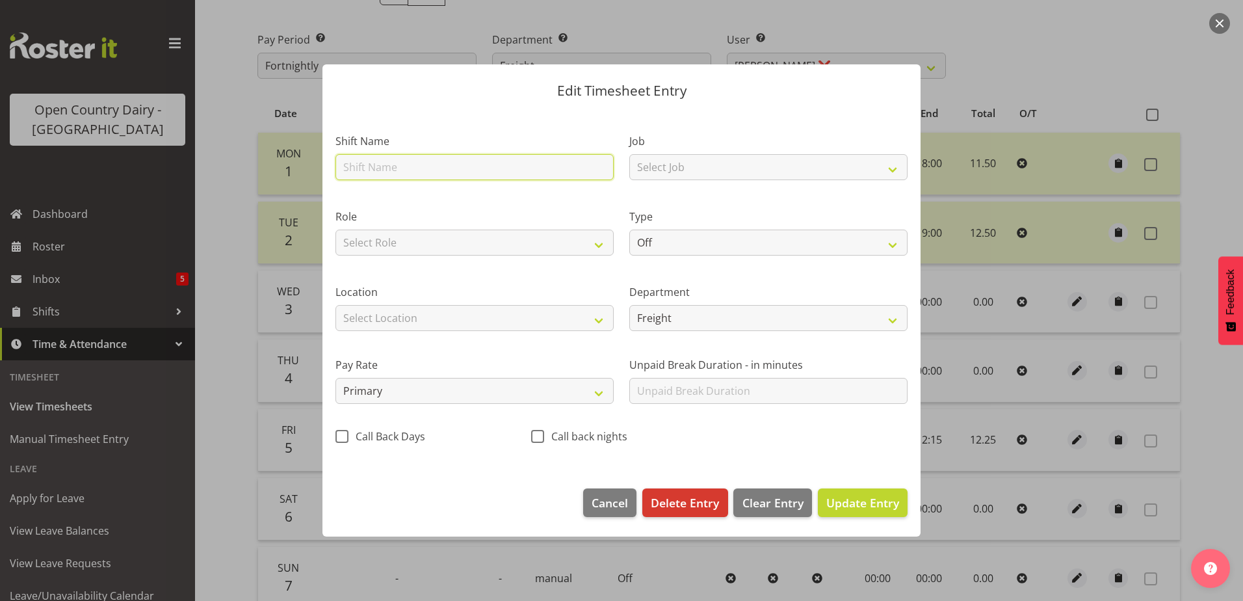
click at [375, 167] on input "text" at bounding box center [475, 167] width 278 height 26
click at [438, 169] on input "723 Waharoa Night Shift" at bounding box center [475, 167] width 278 height 26
type input "723 Waharoa Day Shift"
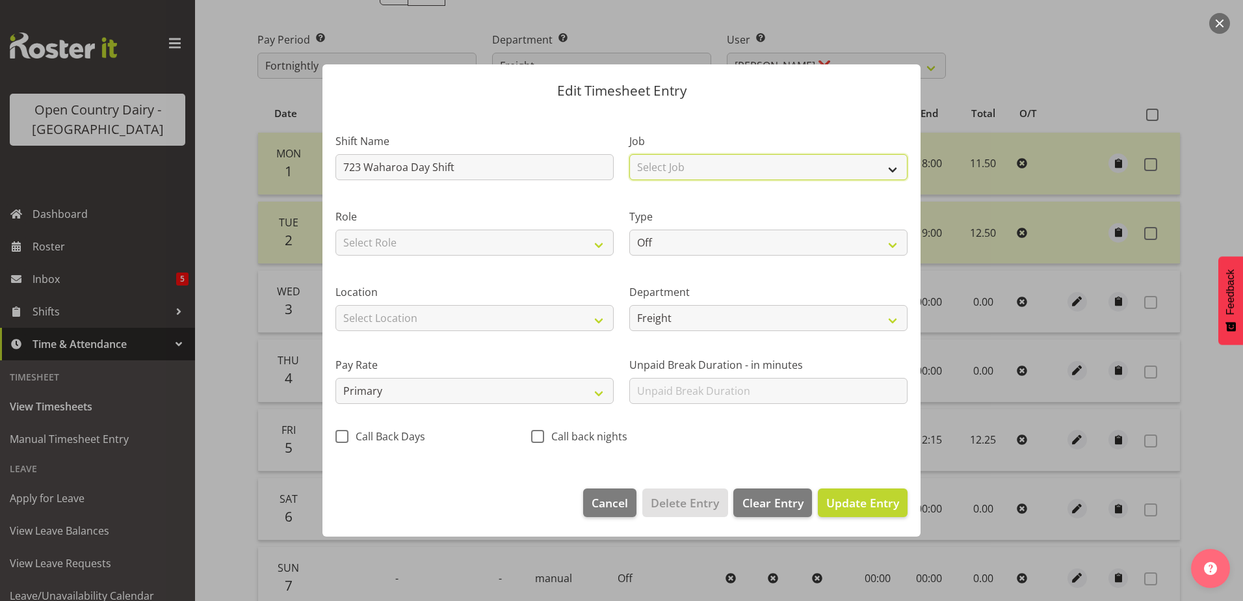
click at [650, 161] on select "Select Job Driver Driver supervisor Support" at bounding box center [769, 167] width 278 height 26
click at [620, 276] on div "Location Select Location Containers Horotiu Ingredients Waharoa Office Waikato …" at bounding box center [475, 302] width 294 height 73
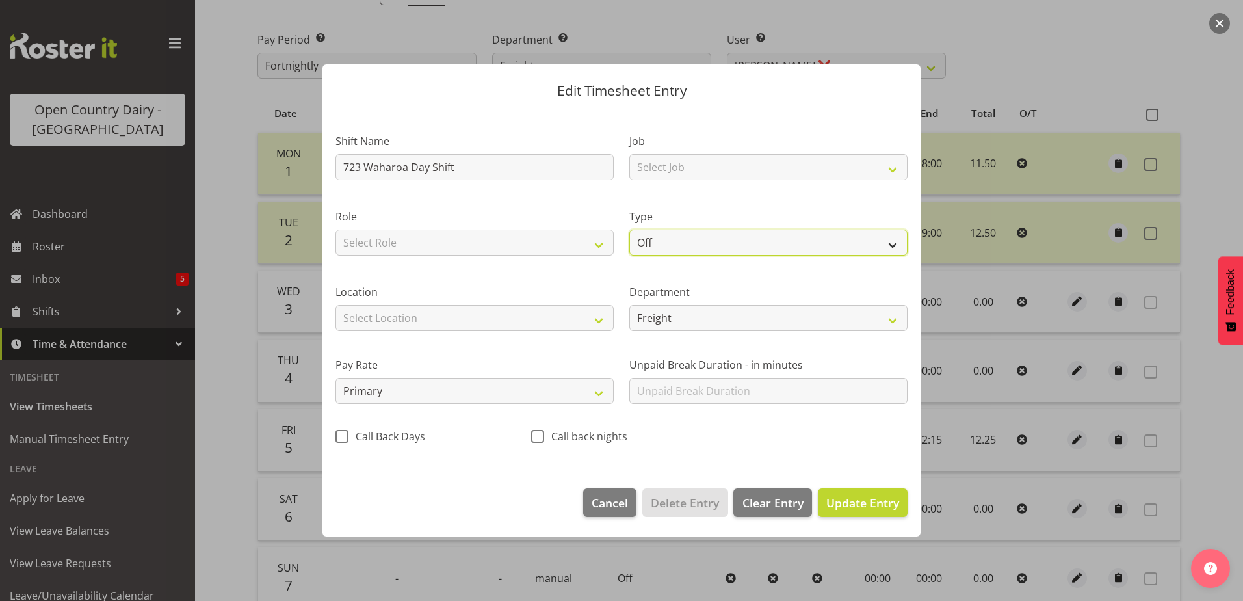
click at [653, 242] on select "Off Standard Public Holiday Public Holiday (Worked) Day In Lieu Annual Leave Si…" at bounding box center [769, 243] width 278 height 26
select select "Standard"
click at [630, 230] on select "Off Standard Public Holiday Public Holiday (Worked) Day In Lieu Annual Leave Si…" at bounding box center [769, 243] width 278 height 26
select select "8"
select select "2025"
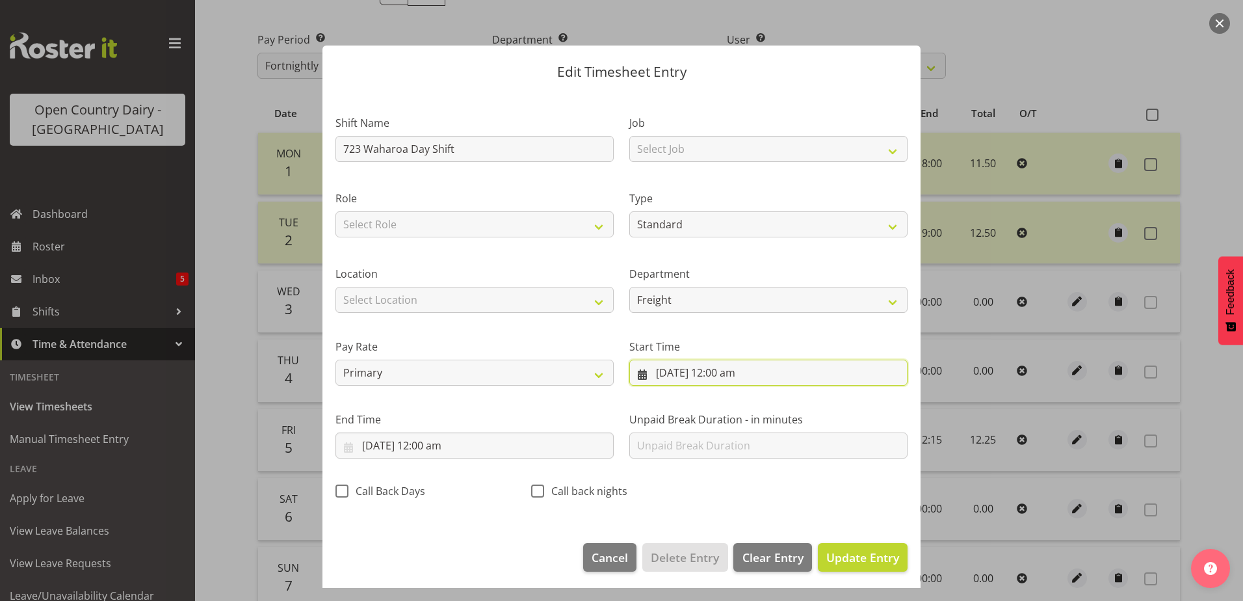
click at [717, 372] on input "3/09/2025, 12:00 am" at bounding box center [769, 373] width 278 height 26
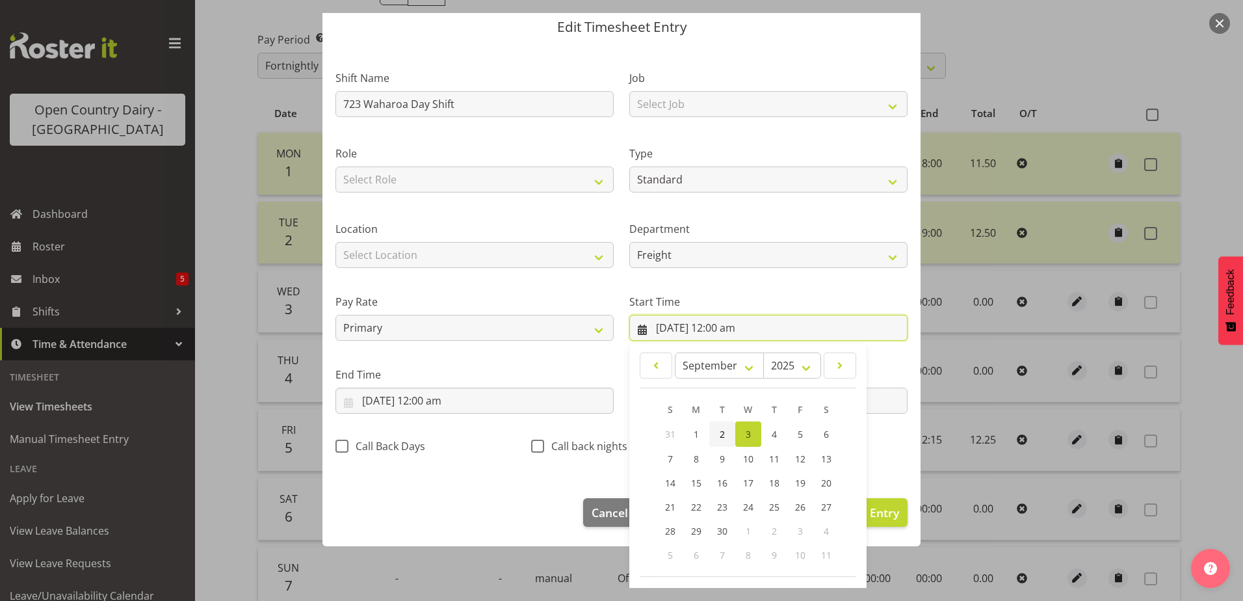
scroll to position [95, 0]
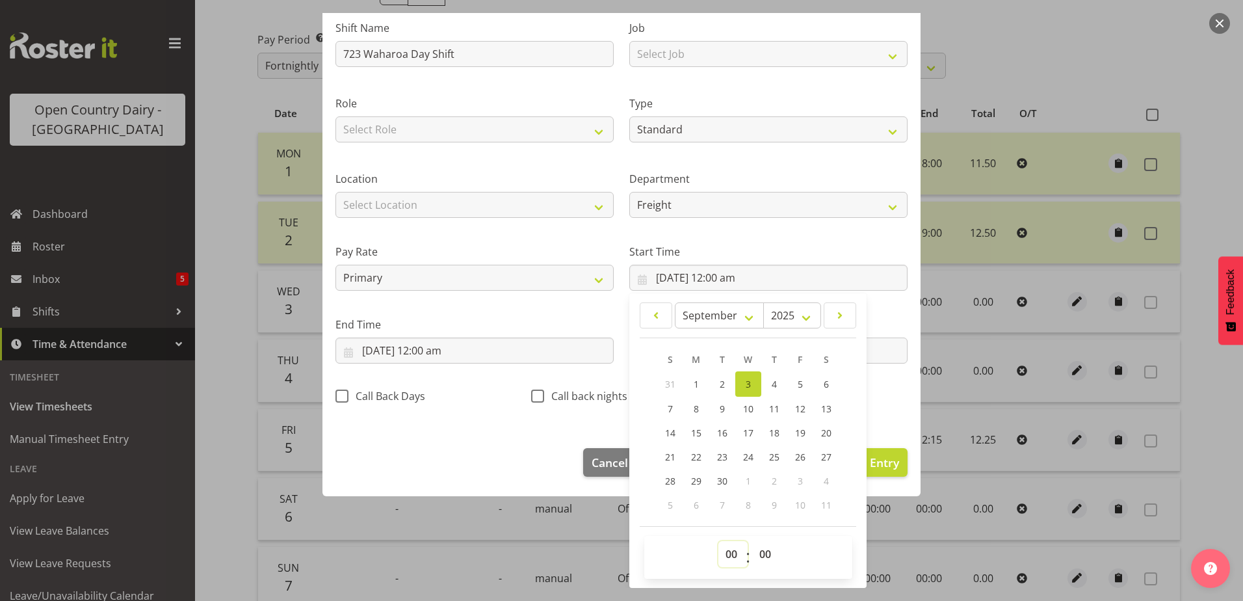
click at [723, 552] on select "00 01 02 03 04 05 06 07 08 09 10 11 12 13 14 15 16 17 18 19 20 21 22 23" at bounding box center [733, 554] width 29 height 26
select select "6"
click at [719, 541] on select "00 01 02 03 04 05 06 07 08 09 10 11 12 13 14 15 16 17 18 19 20 21 22 23" at bounding box center [733, 554] width 29 height 26
type input "3/09/2025, 6:00 am"
click at [756, 550] on select "00 01 02 03 04 05 06 07 08 09 10 11 12 13 14 15 16 17 18 19 20 21 22 23 24 25 2…" at bounding box center [766, 554] width 29 height 26
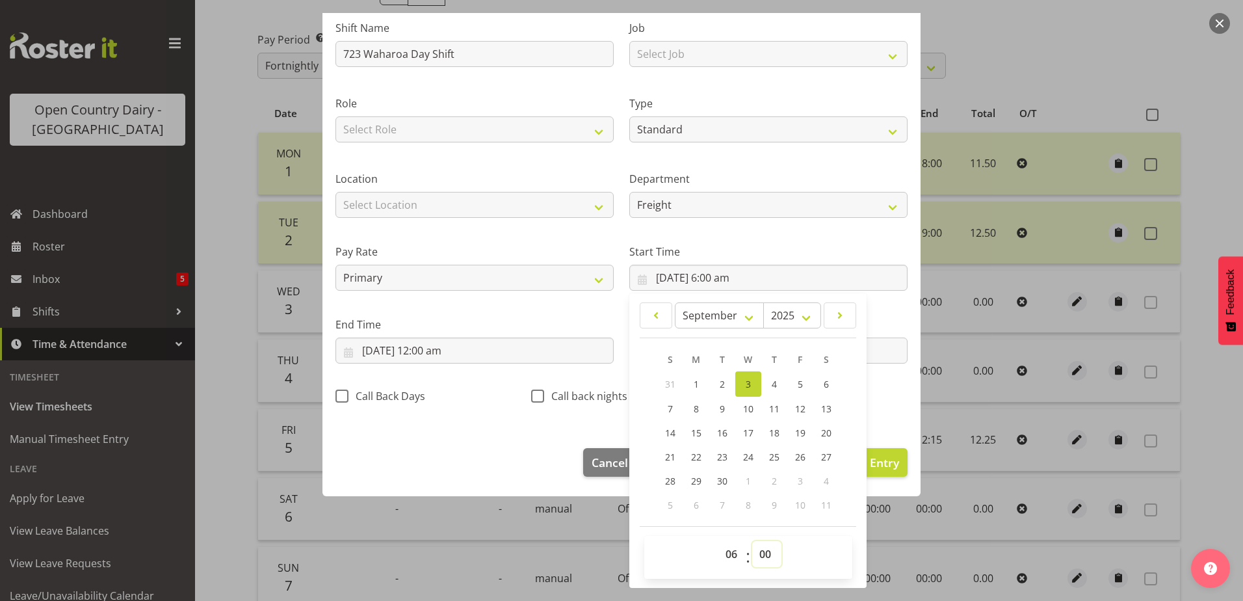
select select "30"
click at [752, 541] on select "00 01 02 03 04 05 06 07 08 09 10 11 12 13 14 15 16 17 18 19 20 21 22 23 24 25 2…" at bounding box center [766, 554] width 29 height 26
type input "3/09/2025, 6:30 am"
click at [389, 354] on input "3/09/2025, 12:00 am" at bounding box center [475, 351] width 278 height 26
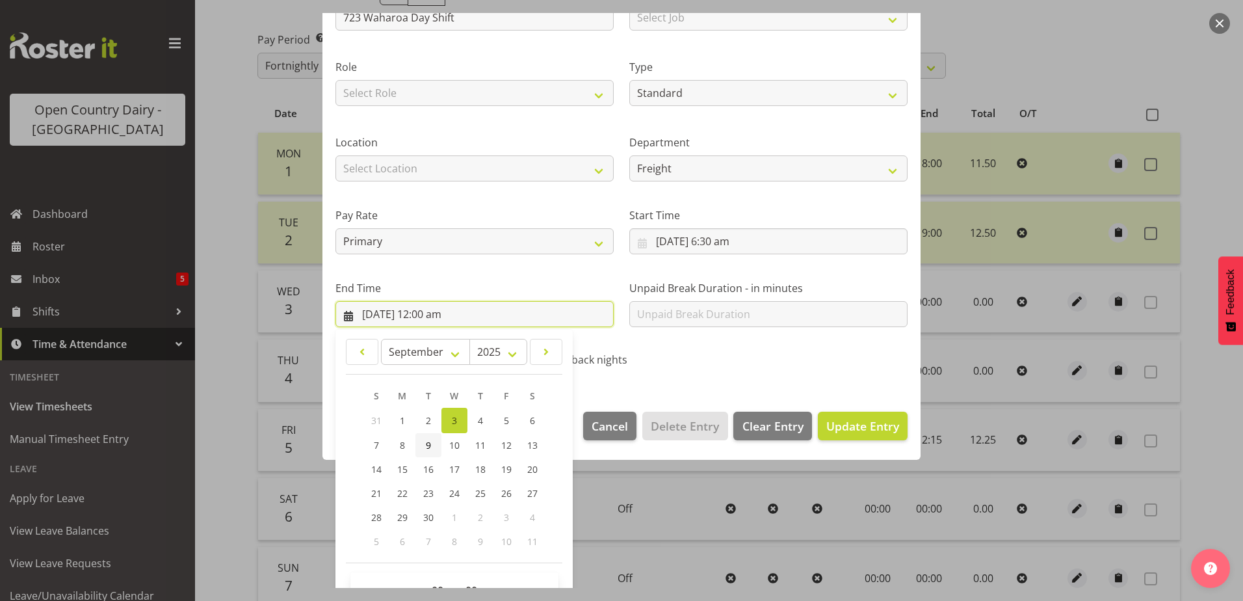
scroll to position [168, 0]
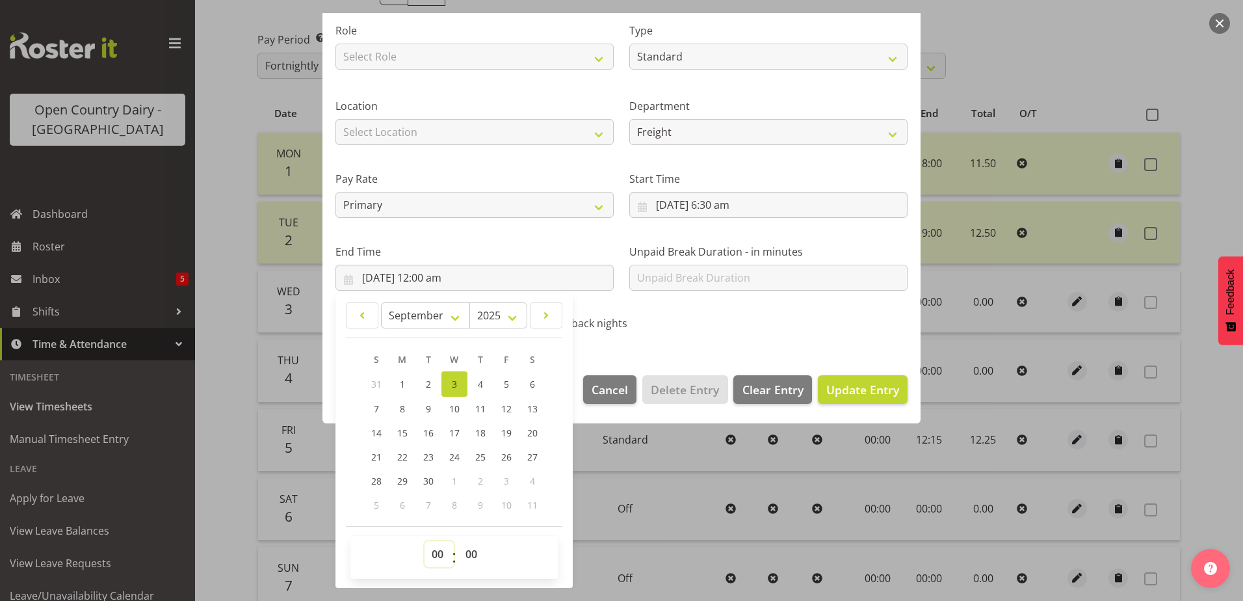
click at [440, 550] on select "00 01 02 03 04 05 06 07 08 09 10 11 12 13 14 15 16 17 18 19 20 21 22 23" at bounding box center [439, 554] width 29 height 26
select select "16"
click at [425, 541] on select "00 01 02 03 04 05 06 07 08 09 10 11 12 13 14 15 16 17 18 19 20 21 22 23" at bounding box center [439, 554] width 29 height 26
type input "3/09/2025, 4:00 pm"
click at [467, 550] on select "00 01 02 03 04 05 06 07 08 09 10 11 12 13 14 15 16 17 18 19 20 21 22 23 24 25 2…" at bounding box center [473, 554] width 29 height 26
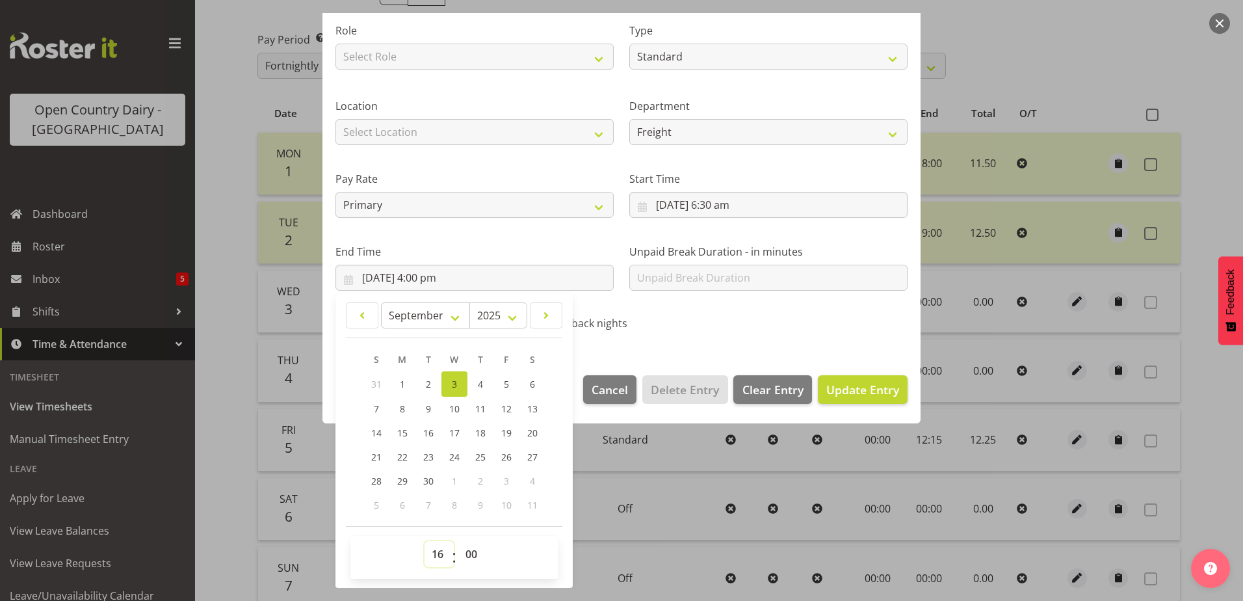
click at [444, 557] on select "00 01 02 03 04 05 06 07 08 09 10 11 12 13 14 15 16 17 18 19 20 21 22 23" at bounding box center [439, 554] width 29 height 26
select select "17"
click at [425, 541] on select "00 01 02 03 04 05 06 07 08 09 10 11 12 13 14 15 16 17 18 19 20 21 22 23" at bounding box center [439, 554] width 29 height 26
type input "3/09/2025, 5:00 pm"
click at [862, 399] on button "Update Entry" at bounding box center [863, 389] width 90 height 29
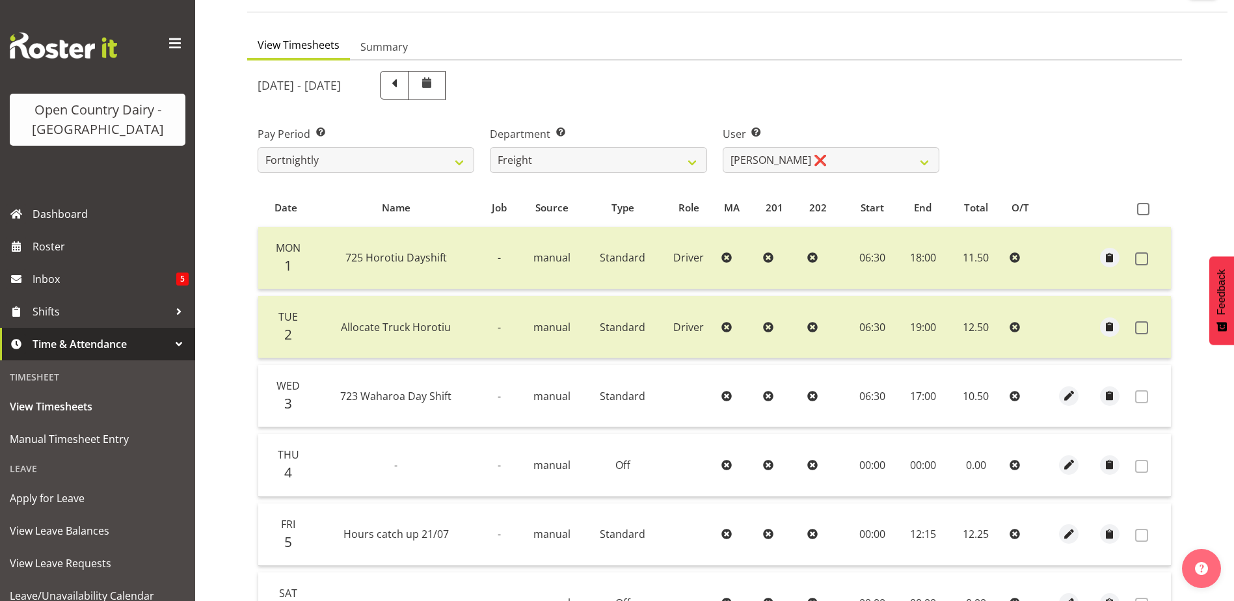
scroll to position [0, 0]
